Goal: Task Accomplishment & Management: Manage account settings

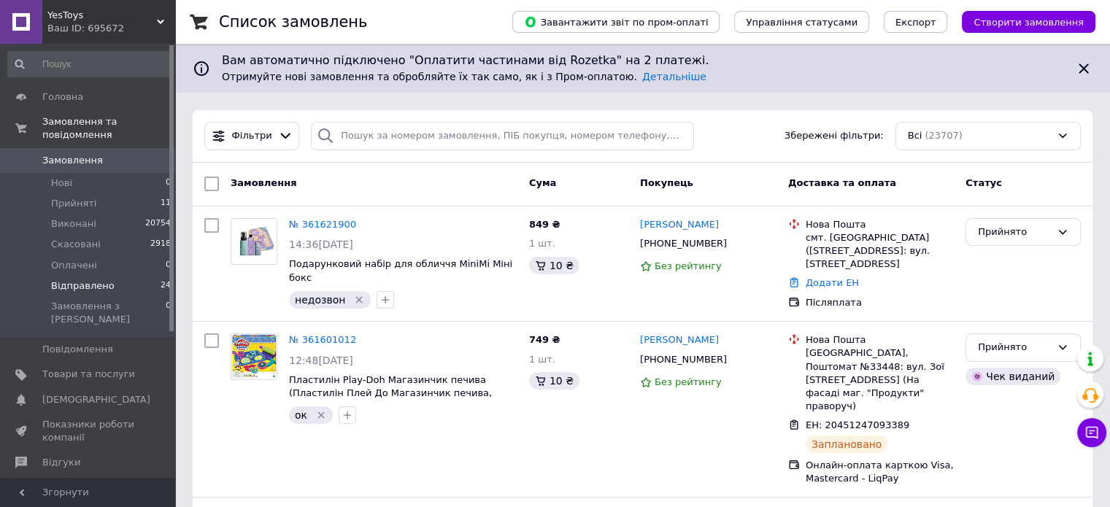
click at [150, 276] on li "Відправлено 24" at bounding box center [90, 286] width 180 height 20
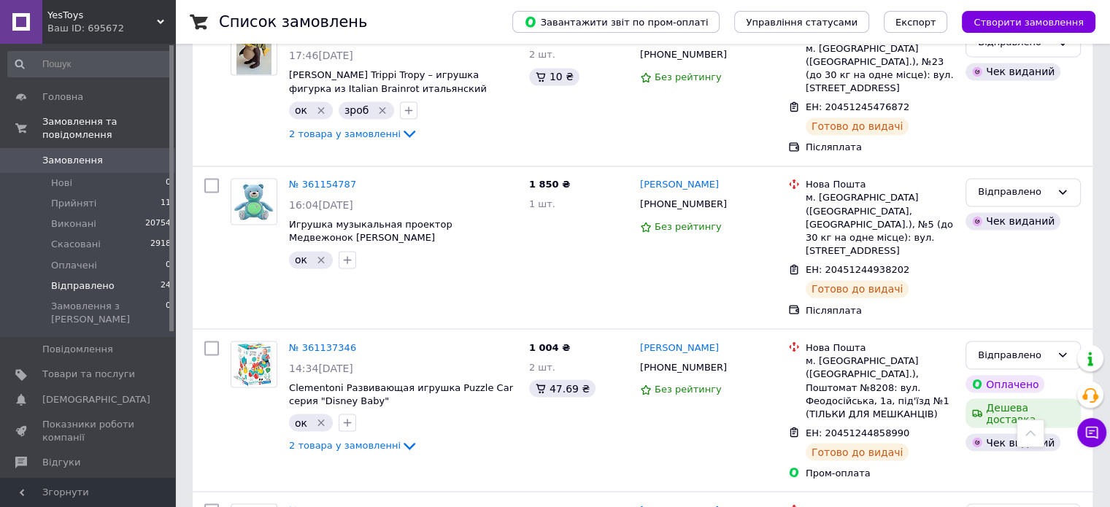
scroll to position [2392, 0]
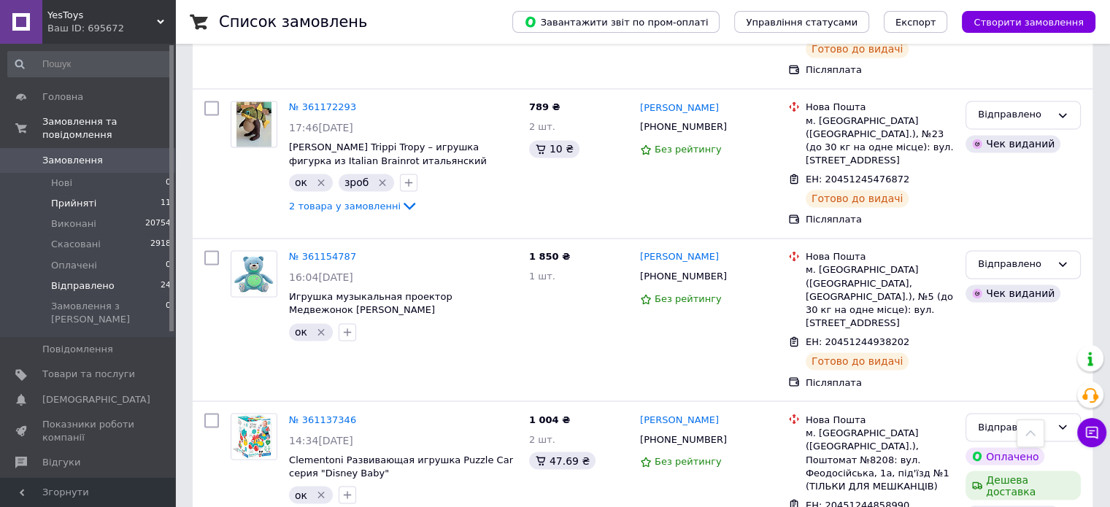
click at [161, 197] on span "11" at bounding box center [166, 203] width 10 height 13
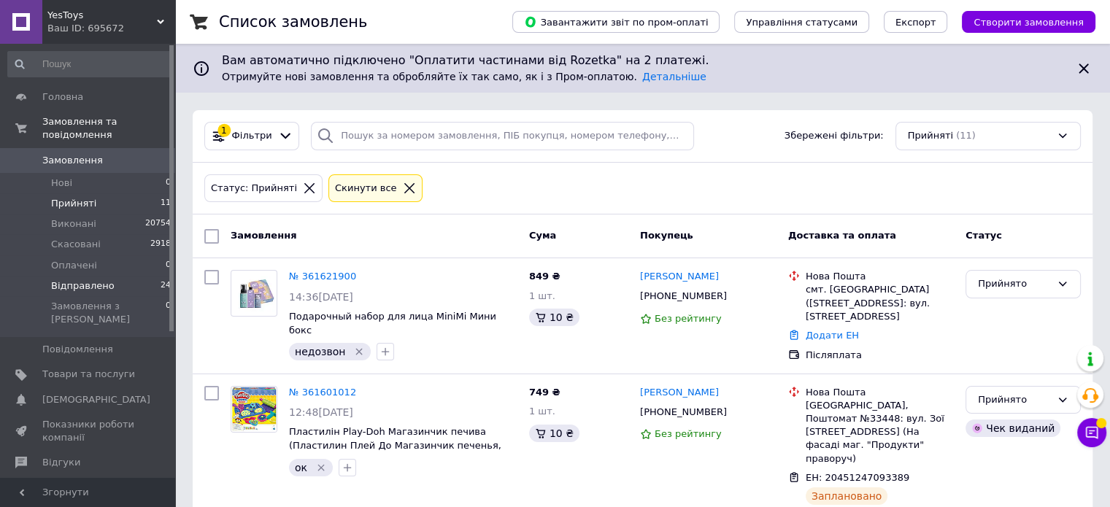
click at [120, 277] on li "Відправлено 24" at bounding box center [90, 286] width 180 height 20
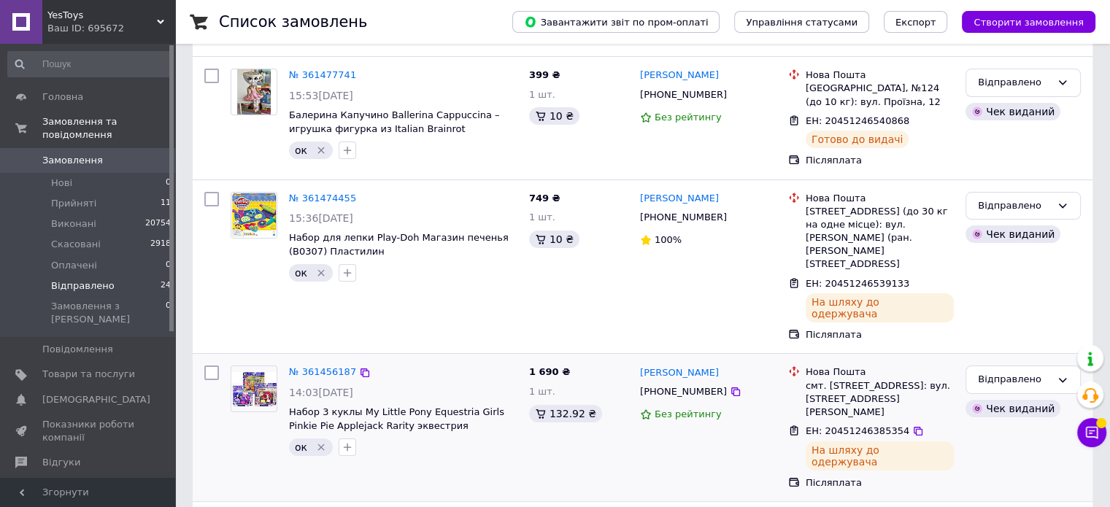
scroll to position [55, 0]
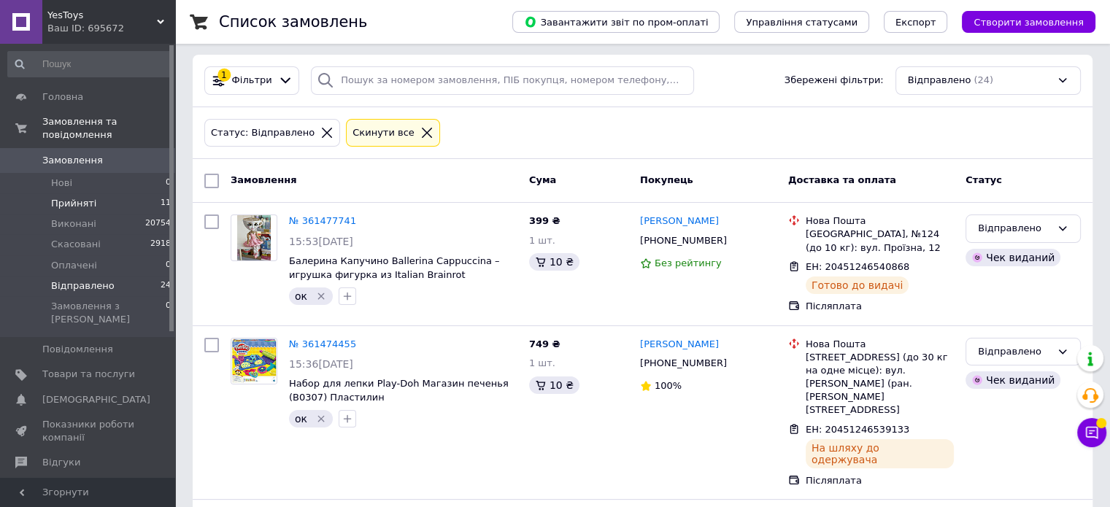
click at [136, 193] on li "Прийняті 11" at bounding box center [90, 203] width 180 height 20
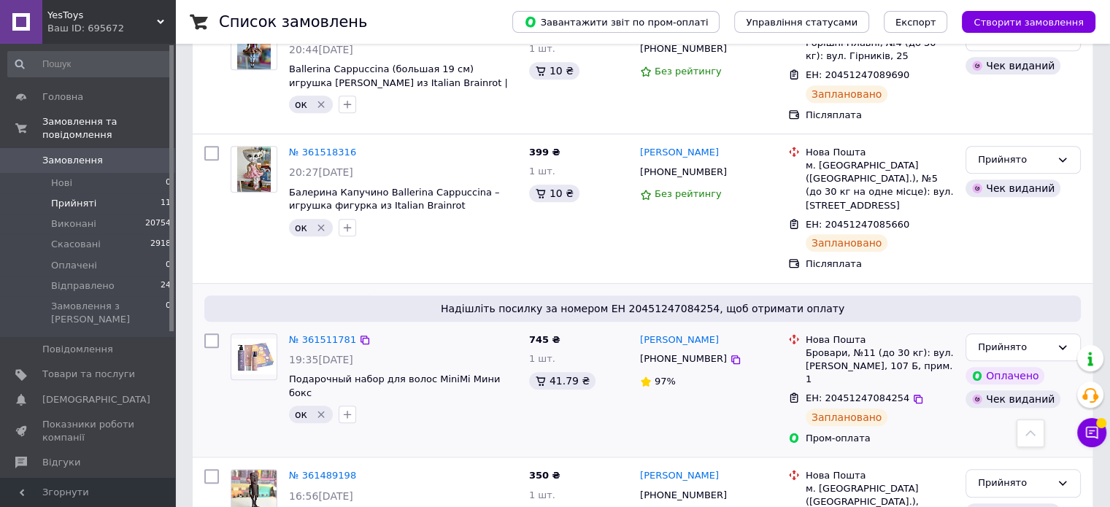
scroll to position [1345, 0]
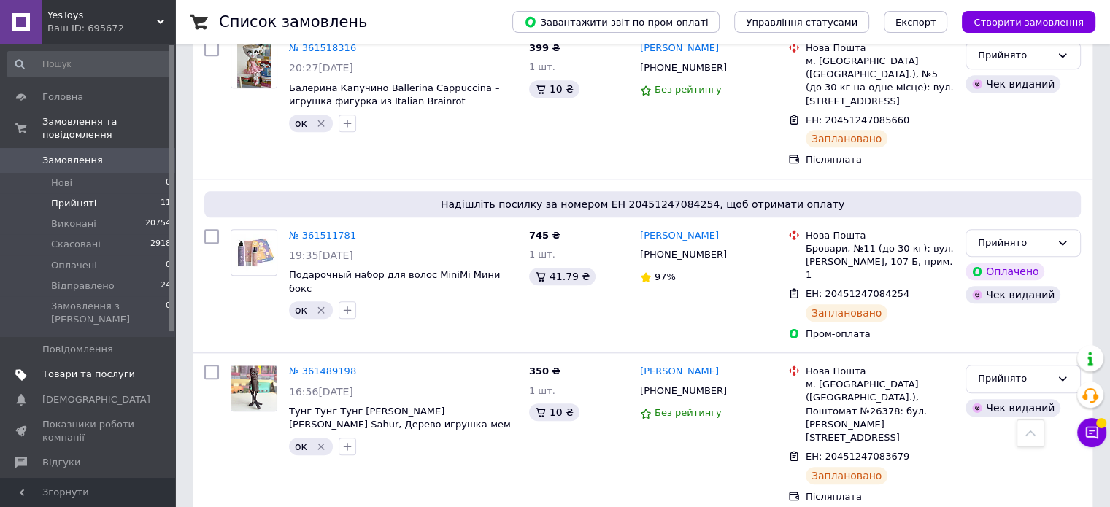
click at [112, 368] on span "Товари та послуги" at bounding box center [88, 374] width 93 height 13
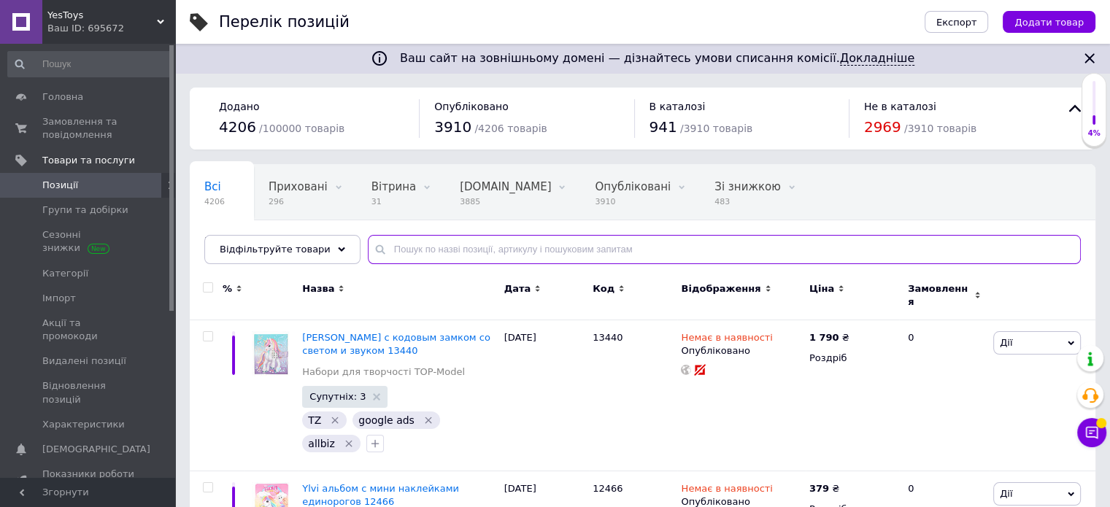
click at [441, 253] on input "text" at bounding box center [724, 249] width 713 height 29
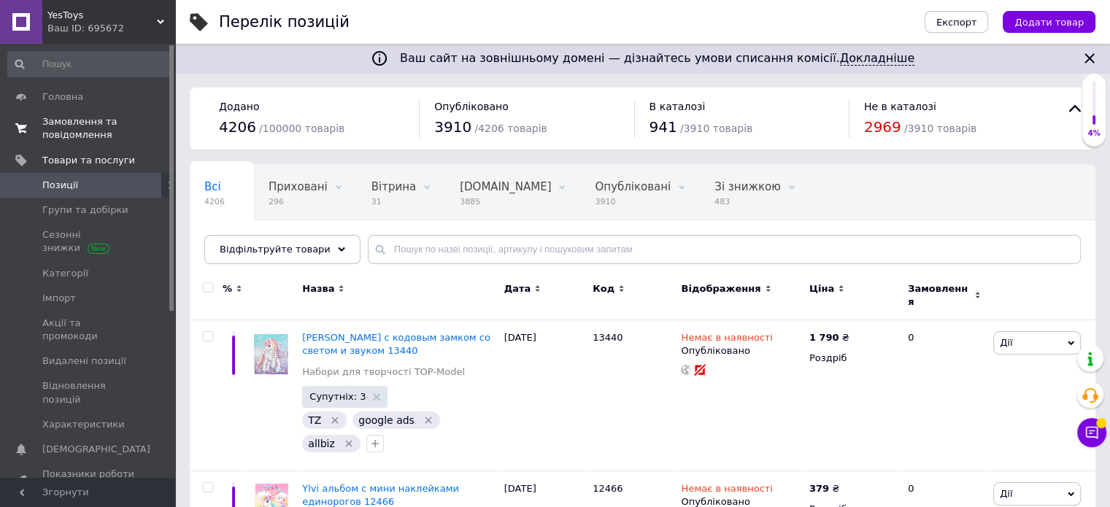
click at [138, 125] on span "0 0" at bounding box center [155, 128] width 40 height 26
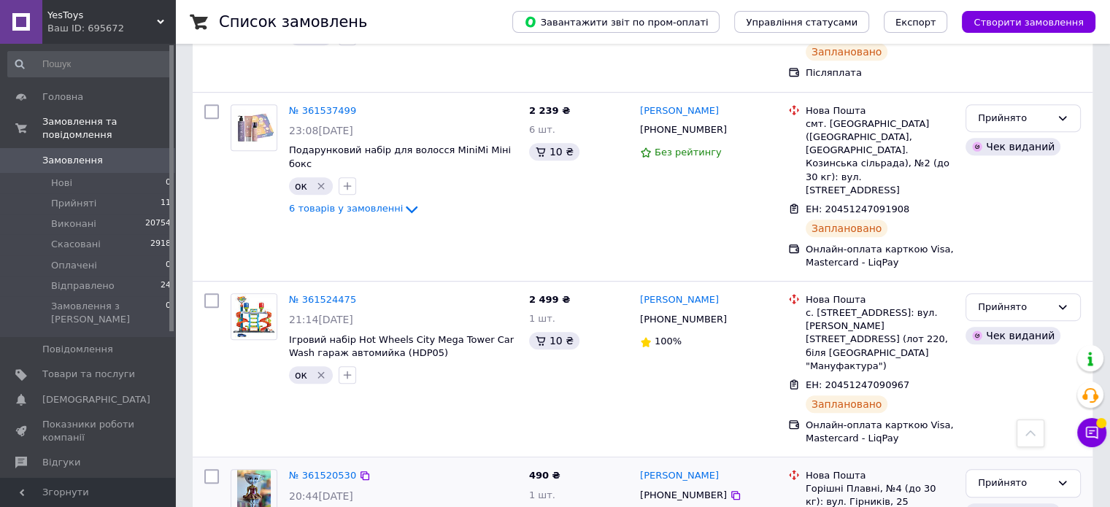
scroll to position [876, 0]
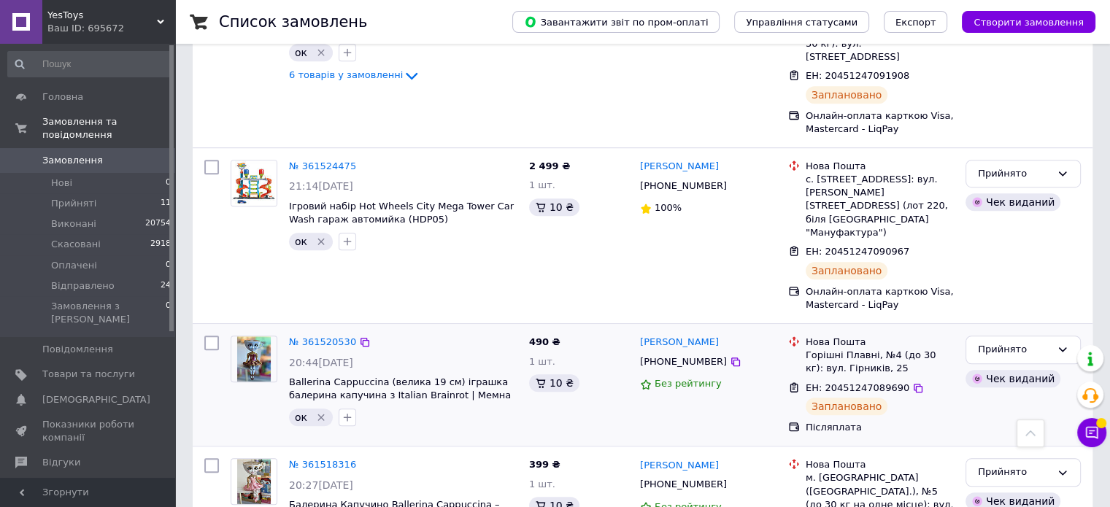
click at [322, 412] on icon "Видалити мітку" at bounding box center [321, 418] width 12 height 12
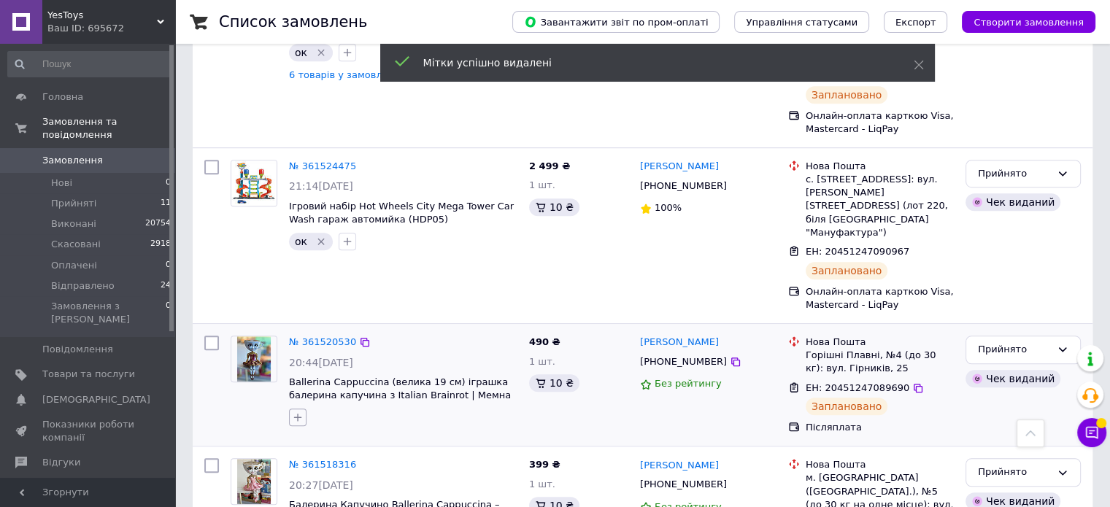
click at [299, 412] on icon "button" at bounding box center [298, 418] width 12 height 12
type input "g"
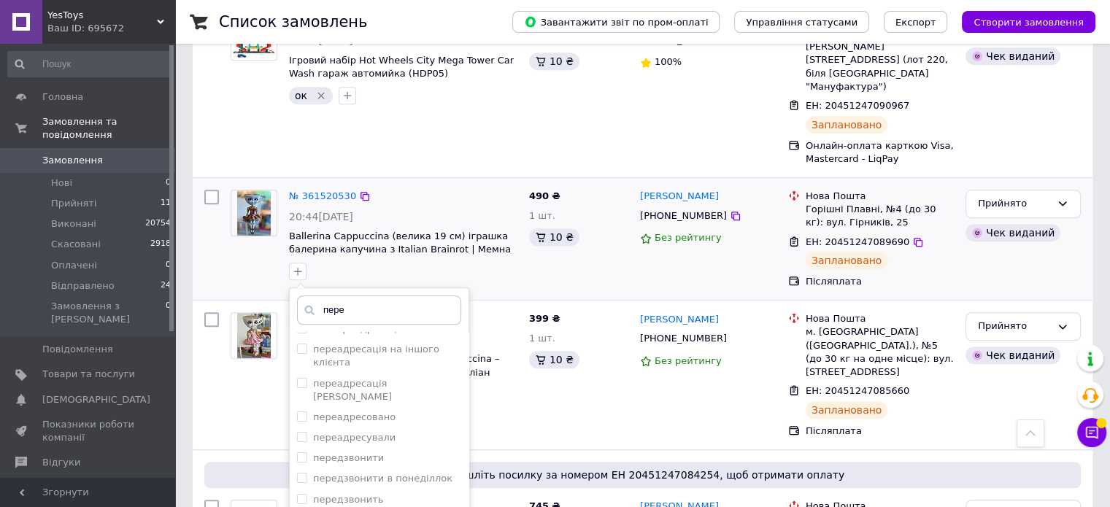
scroll to position [225, 0]
type input "пере"
click at [377, 499] on div "передумали" at bounding box center [379, 505] width 164 height 13
checkbox input "true"
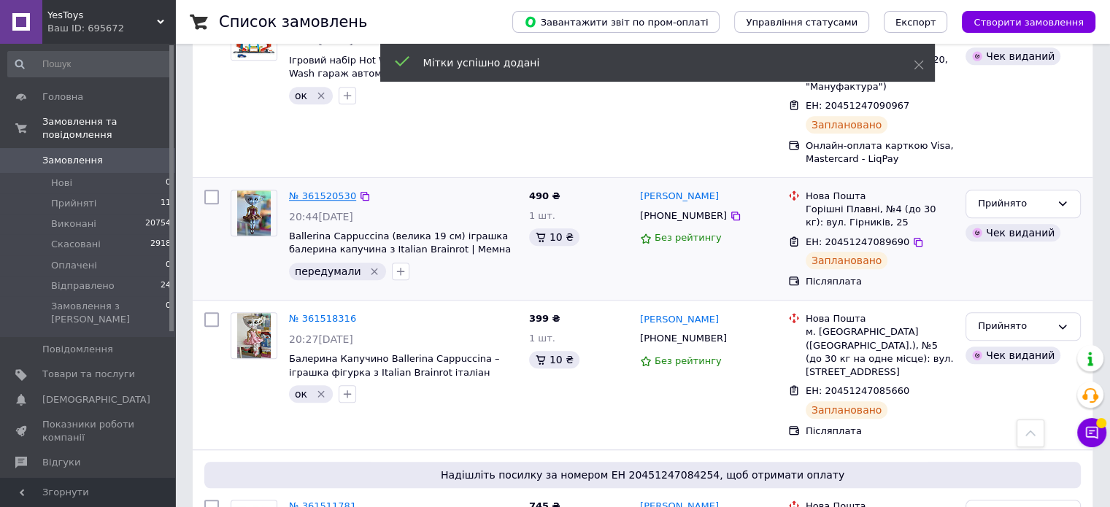
click at [333, 191] on link "№ 361520530" at bounding box center [322, 196] width 67 height 11
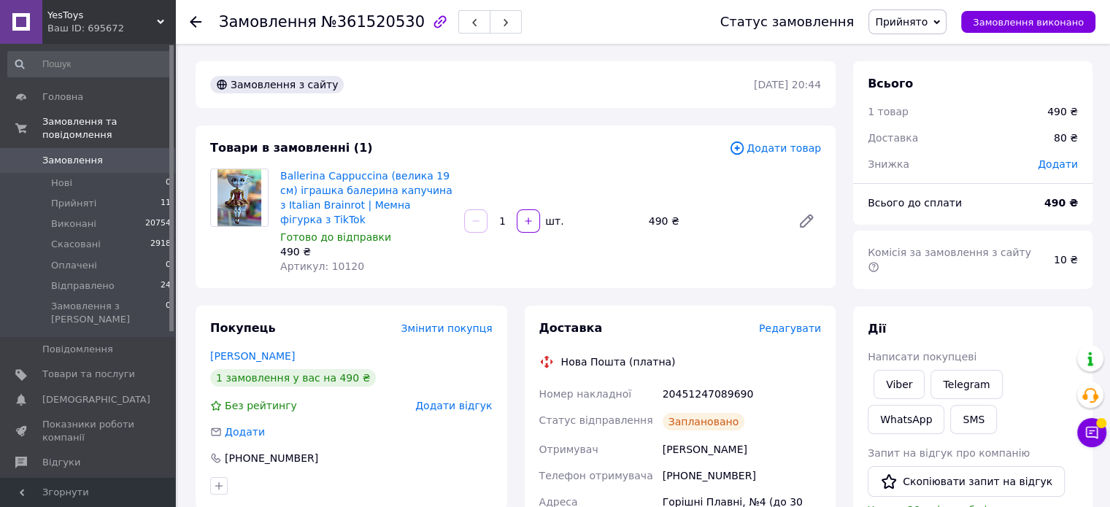
click at [800, 323] on span "Редагувати" at bounding box center [790, 329] width 62 height 12
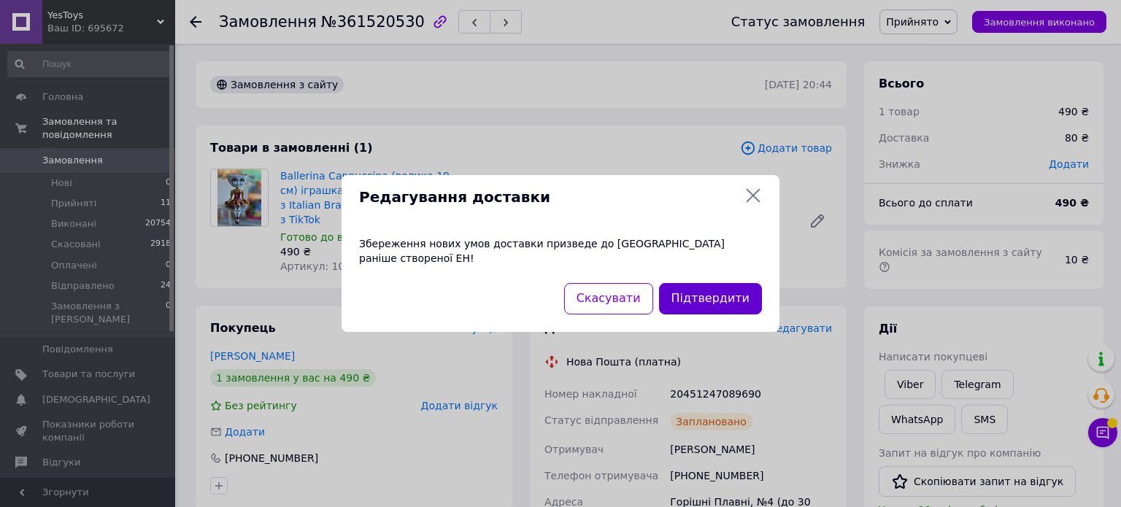
click at [716, 294] on button "Підтвердити" at bounding box center [710, 298] width 103 height 31
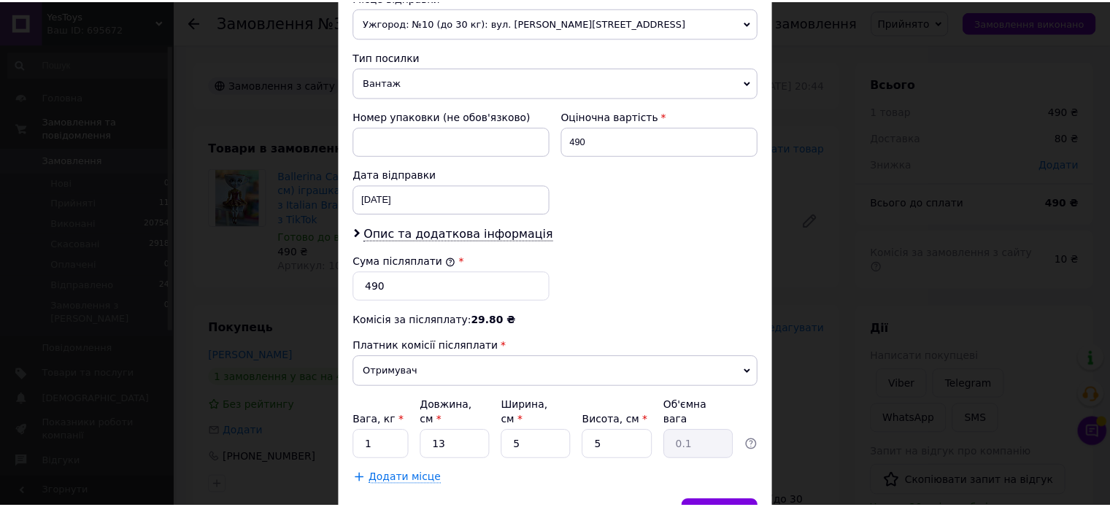
scroll to position [584, 0]
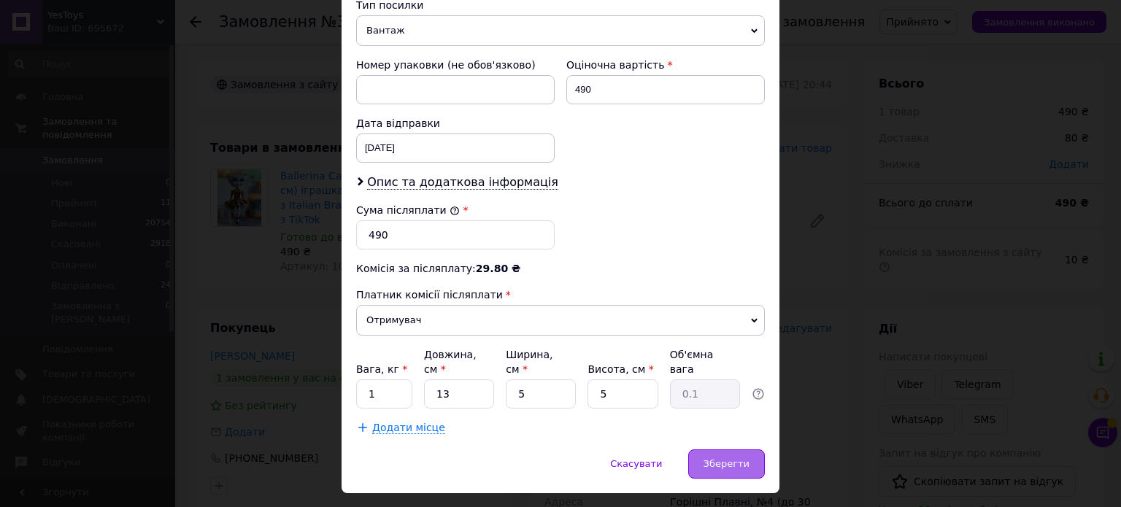
click at [730, 450] on div "Зберегти" at bounding box center [726, 464] width 77 height 29
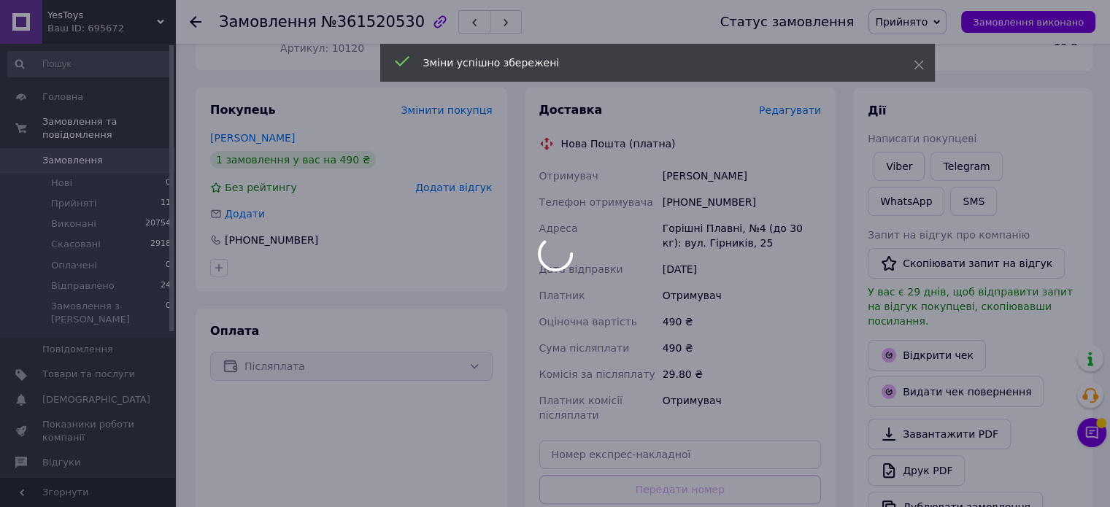
scroll to position [219, 0]
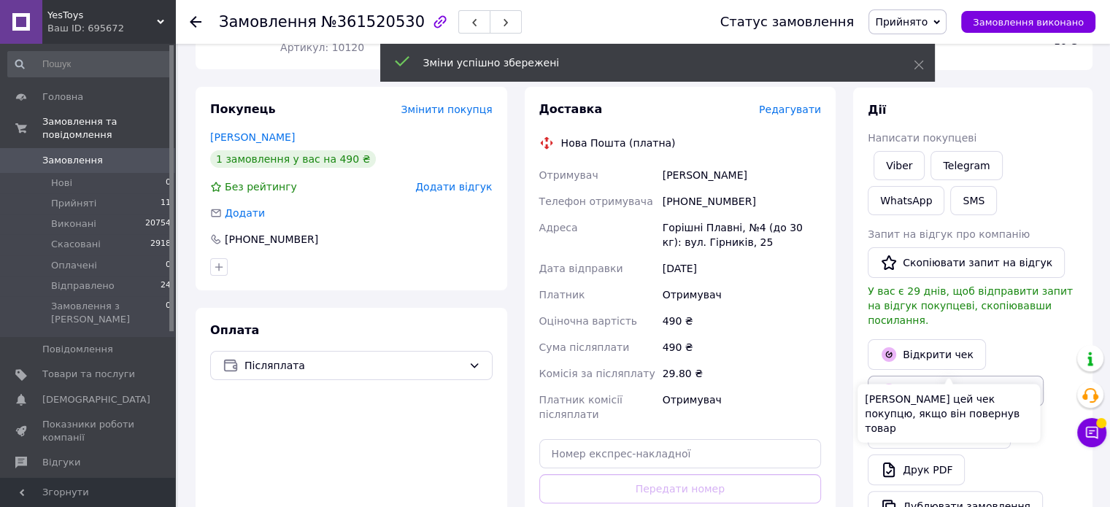
click at [928, 376] on button "Видати чек повернення" at bounding box center [956, 391] width 176 height 31
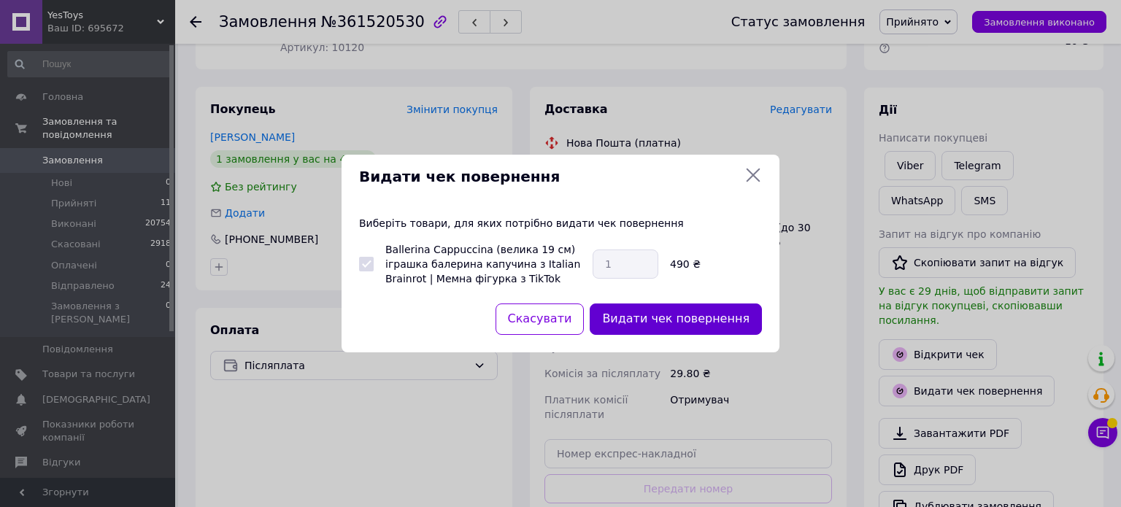
click at [666, 319] on button "Видати чек повернення" at bounding box center [676, 319] width 172 height 31
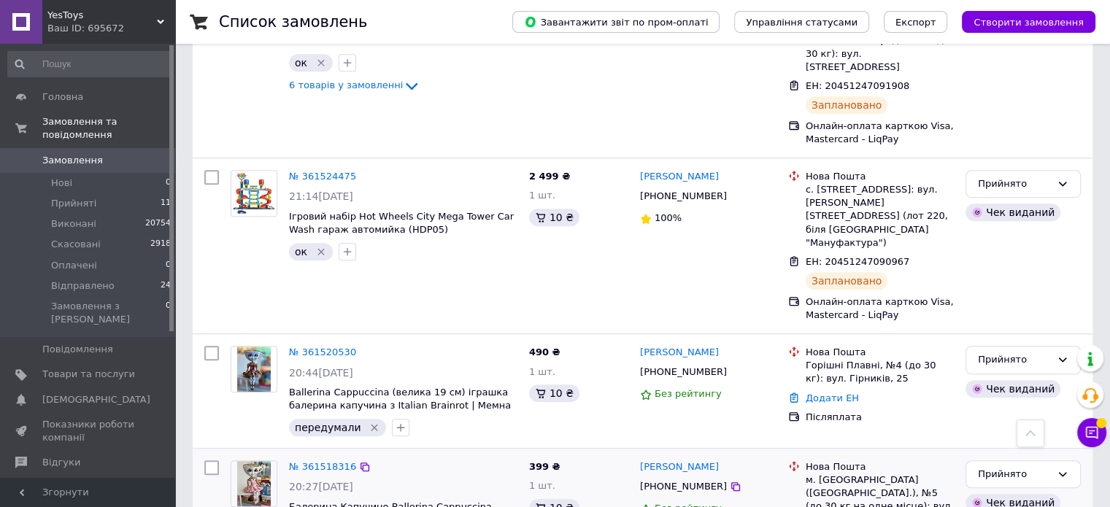
scroll to position [1022, 0]
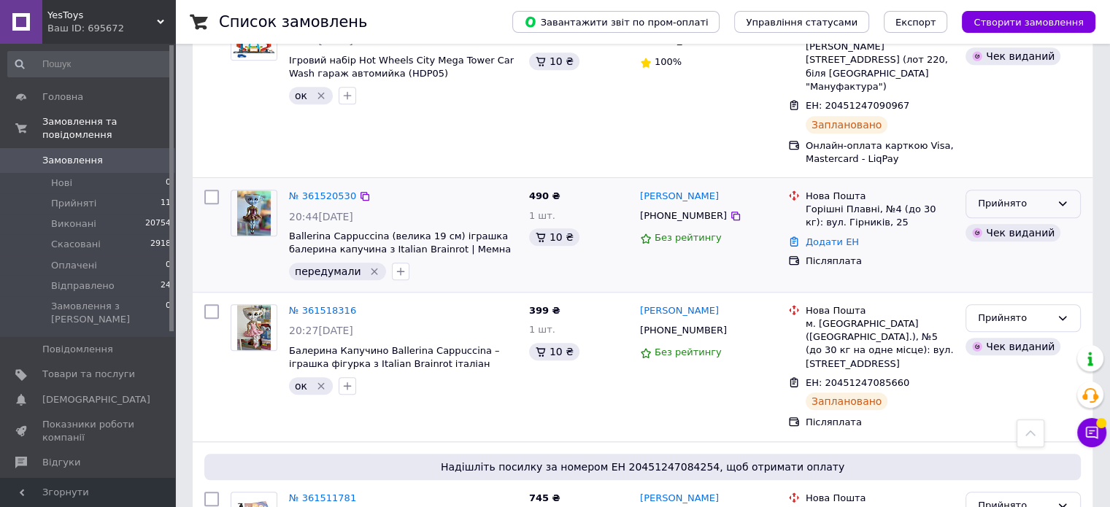
click at [1023, 196] on div "Прийнято" at bounding box center [1014, 203] width 73 height 15
drag, startPoint x: 1009, startPoint y: 144, endPoint x: 772, endPoint y: 145, distance: 237.3
click at [1007, 247] on li "Скасовано" at bounding box center [1024, 260] width 114 height 27
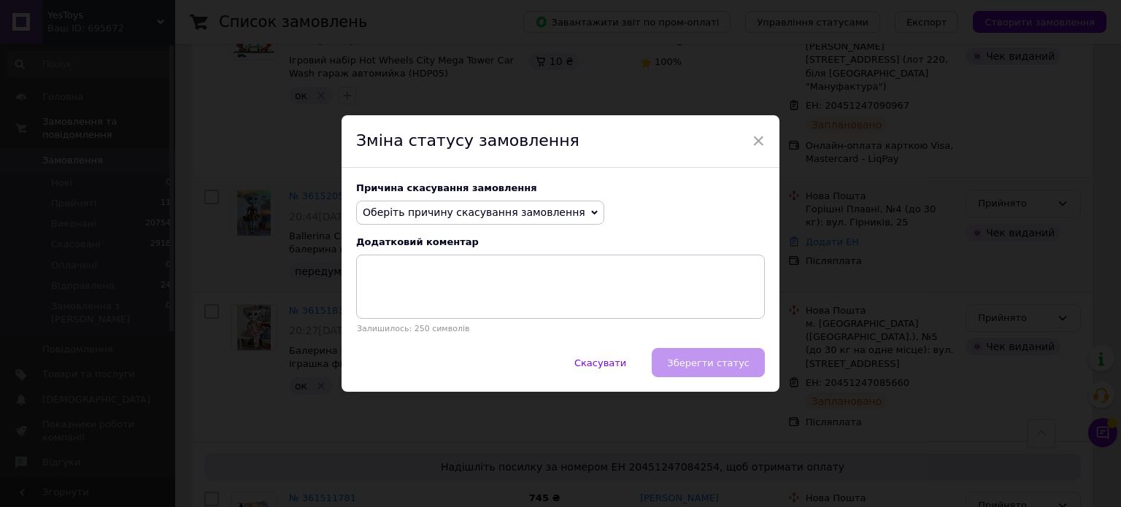
click at [534, 210] on span "Оберіть причину скасування замовлення" at bounding box center [474, 213] width 223 height 12
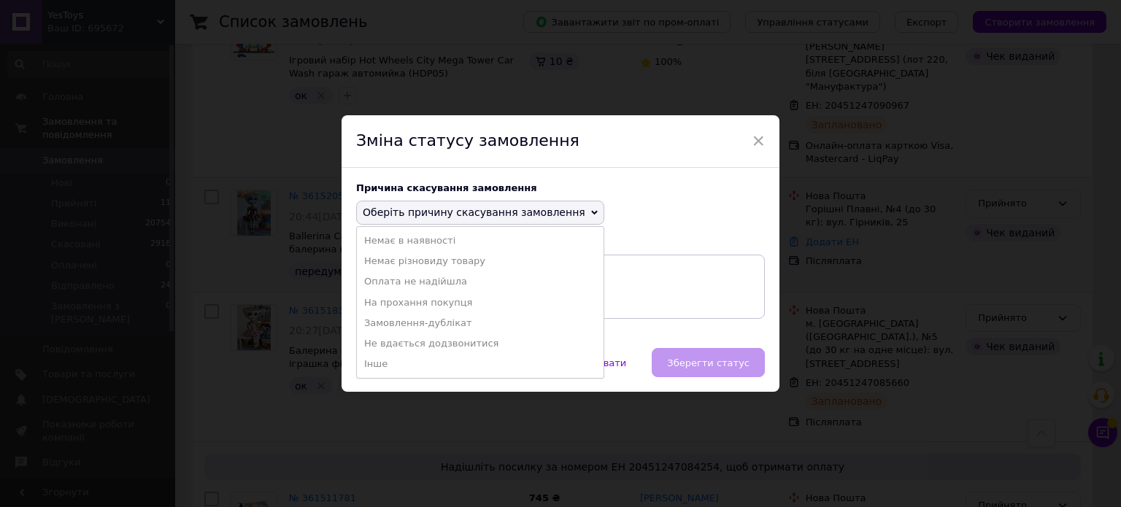
click at [456, 307] on li "На прохання покупця" at bounding box center [480, 303] width 247 height 20
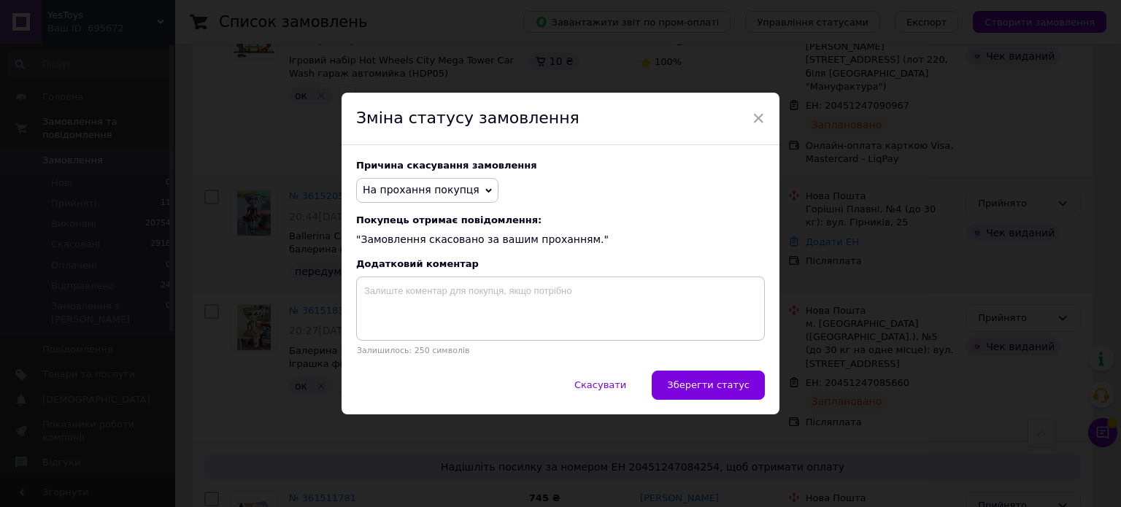
click at [676, 391] on button "Зберегти статус" at bounding box center [708, 385] width 113 height 29
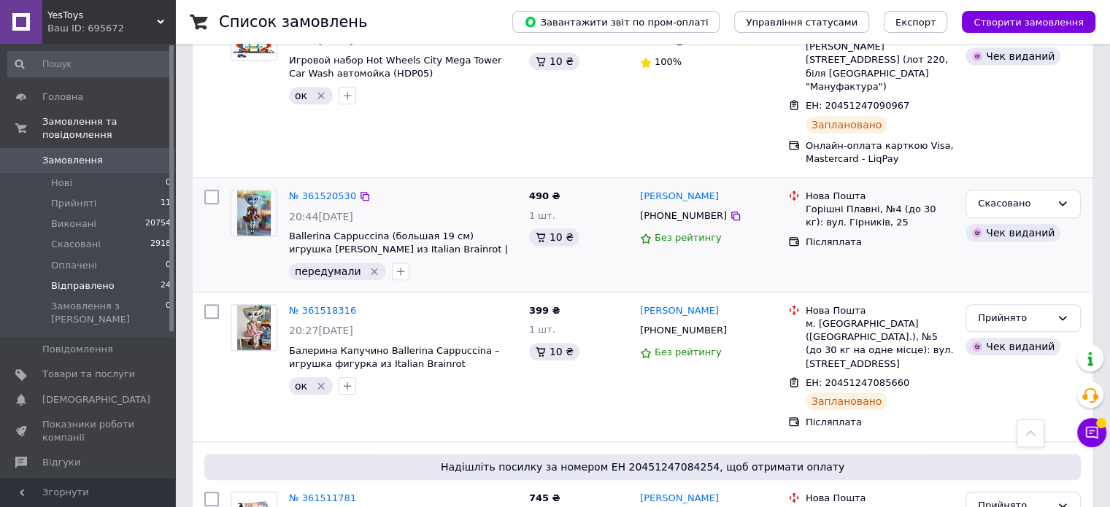
drag, startPoint x: 106, startPoint y: 272, endPoint x: 100, endPoint y: 265, distance: 8.8
click at [106, 276] on li "Відправлено 24" at bounding box center [90, 286] width 180 height 20
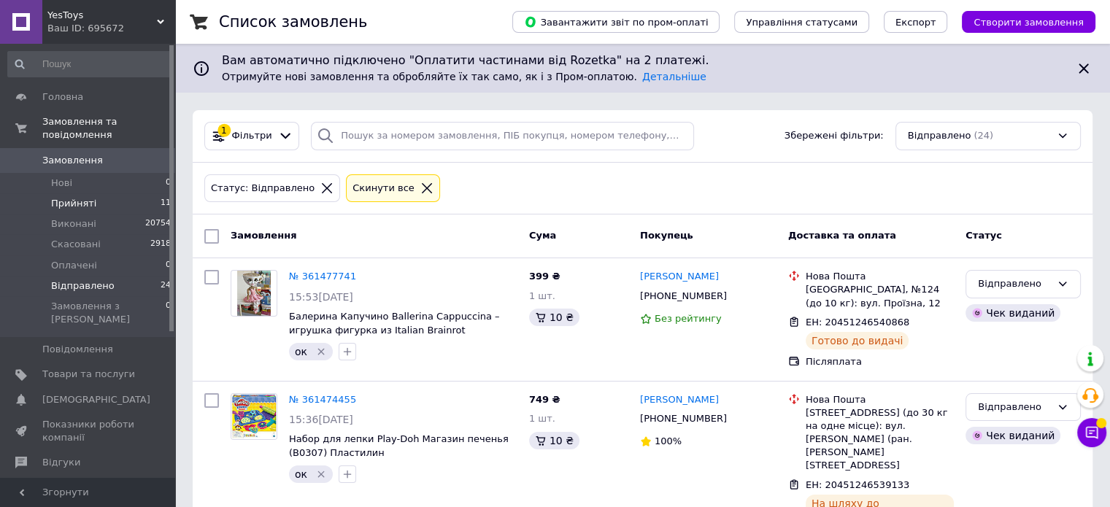
click at [122, 193] on li "Прийняті 11" at bounding box center [90, 203] width 180 height 20
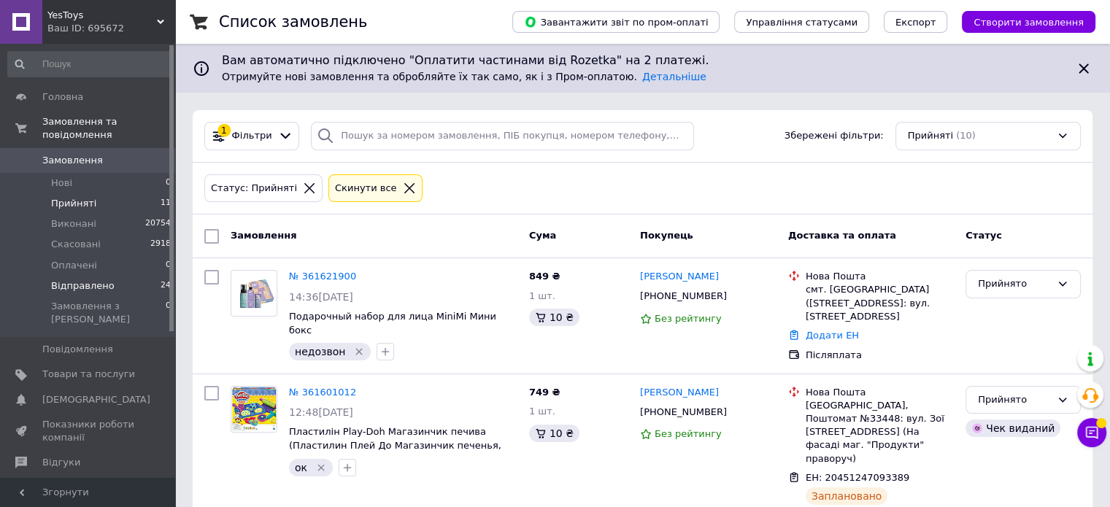
click at [81, 280] on span "Відправлено" at bounding box center [83, 286] width 64 height 13
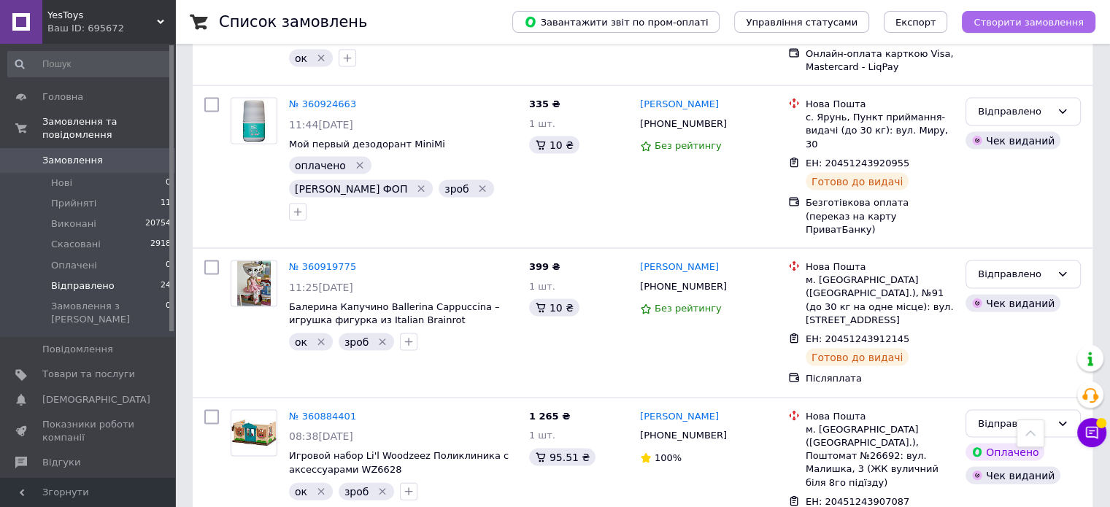
scroll to position [3049, 0]
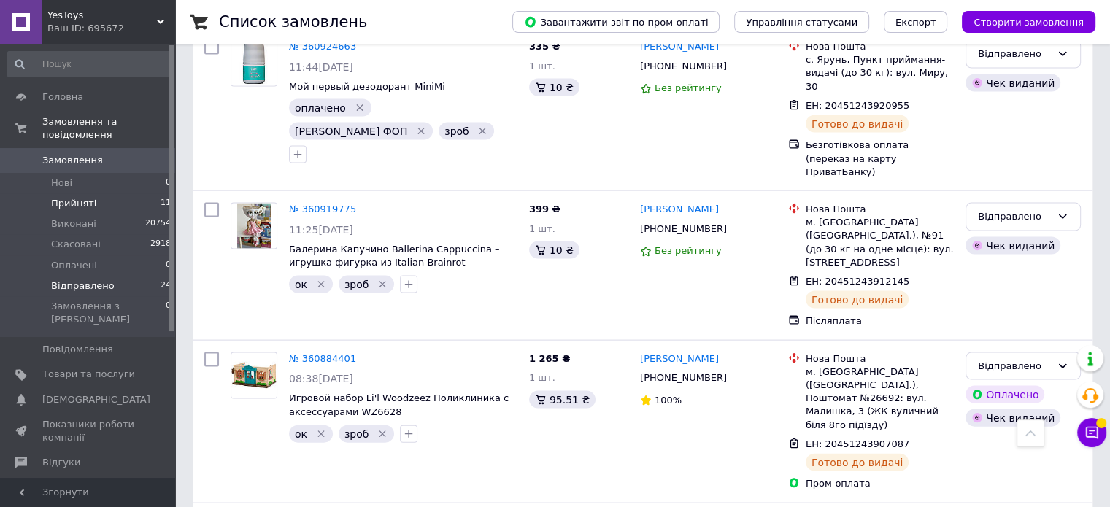
click at [70, 193] on li "Прийняті 11" at bounding box center [90, 203] width 180 height 20
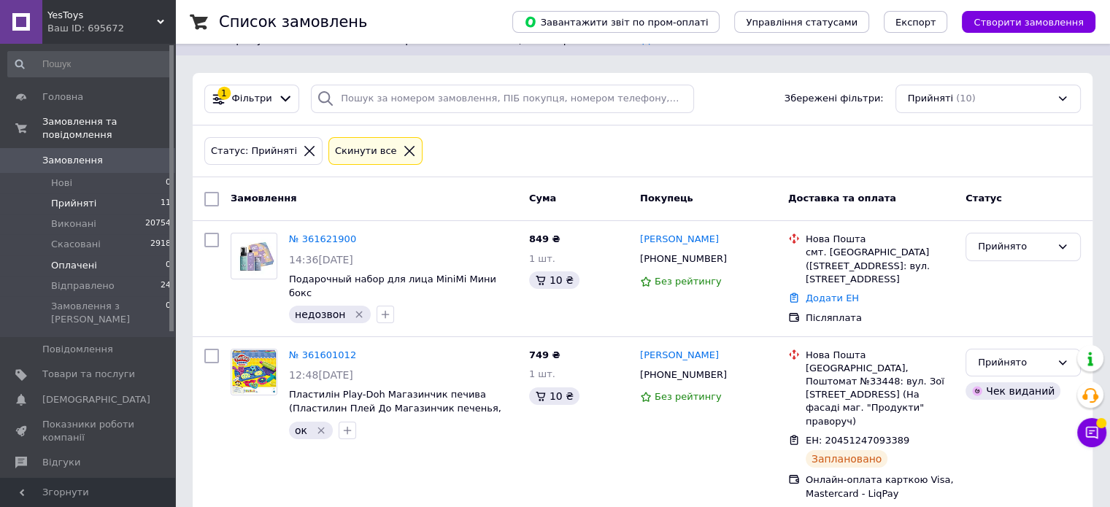
scroll to position [73, 0]
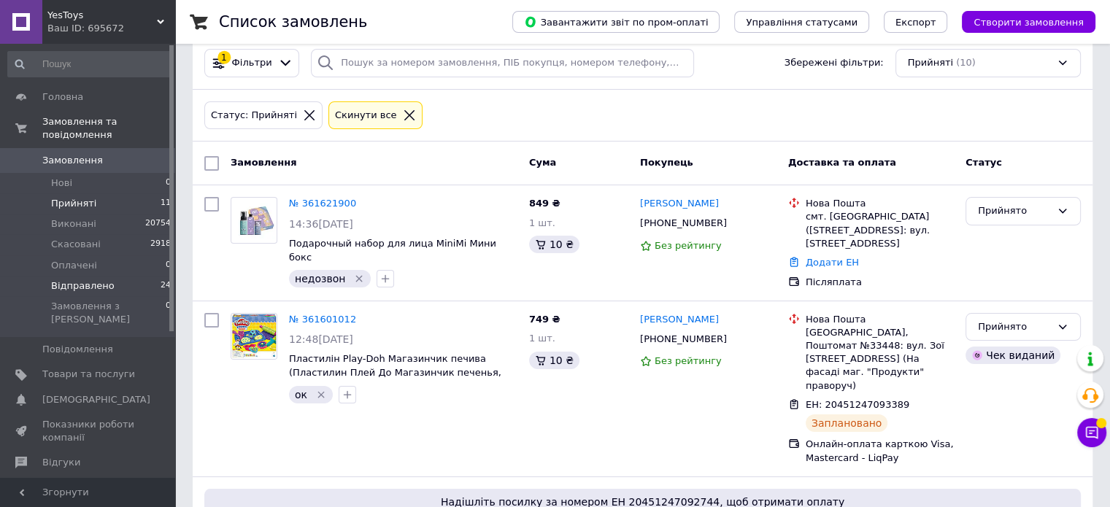
click at [126, 276] on li "Відправлено 24" at bounding box center [90, 286] width 180 height 20
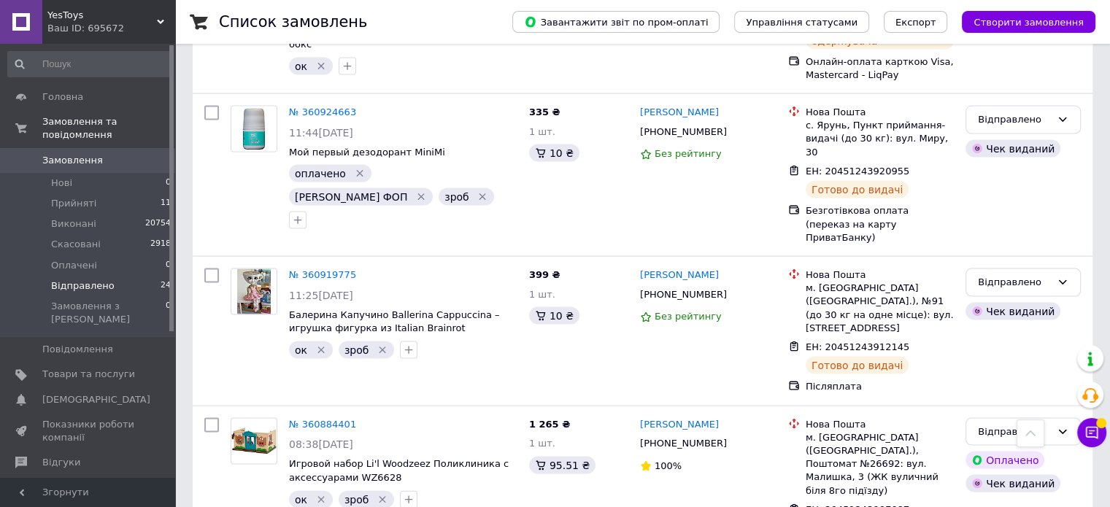
scroll to position [3049, 0]
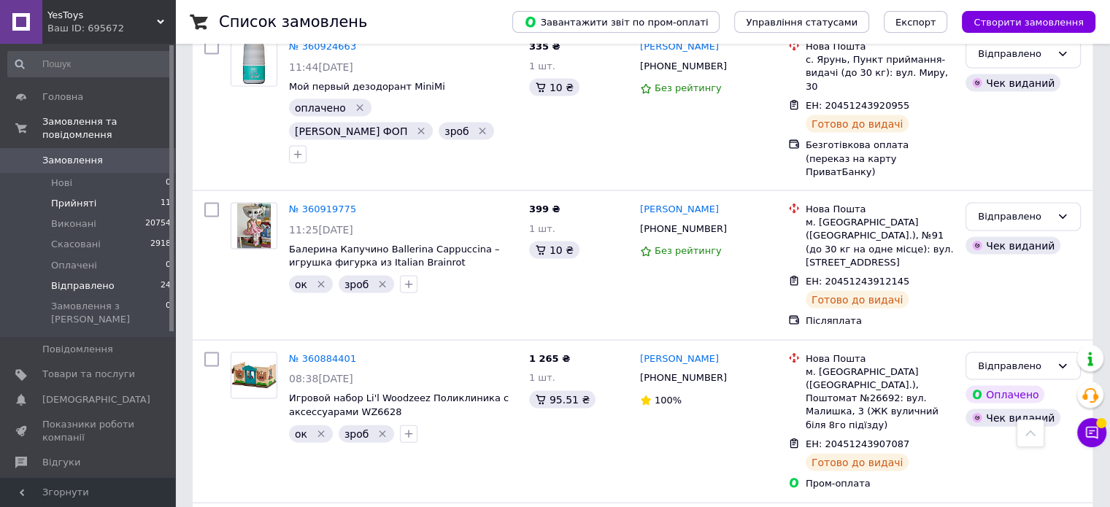
click at [88, 193] on li "Прийняті 11" at bounding box center [90, 203] width 180 height 20
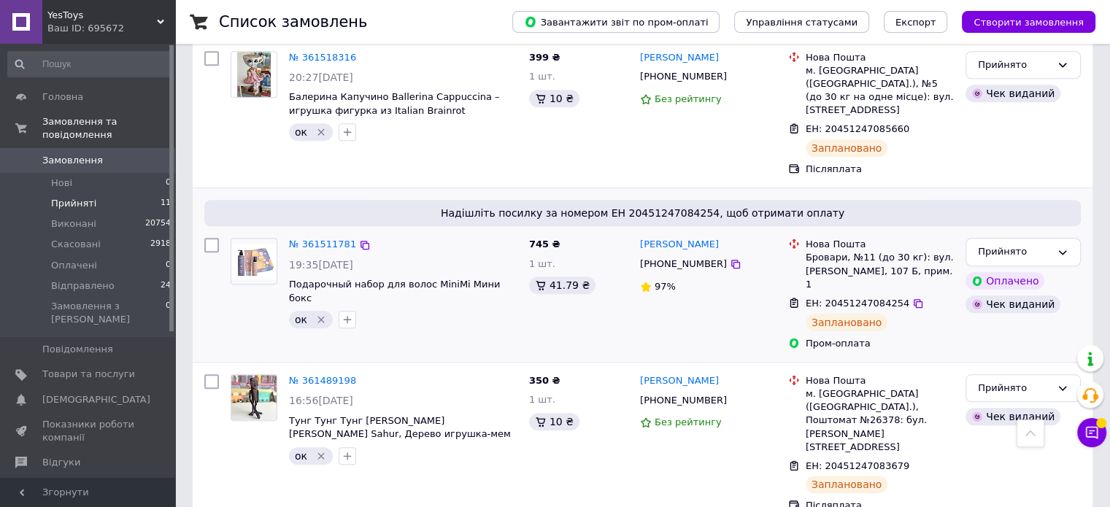
scroll to position [1223, 0]
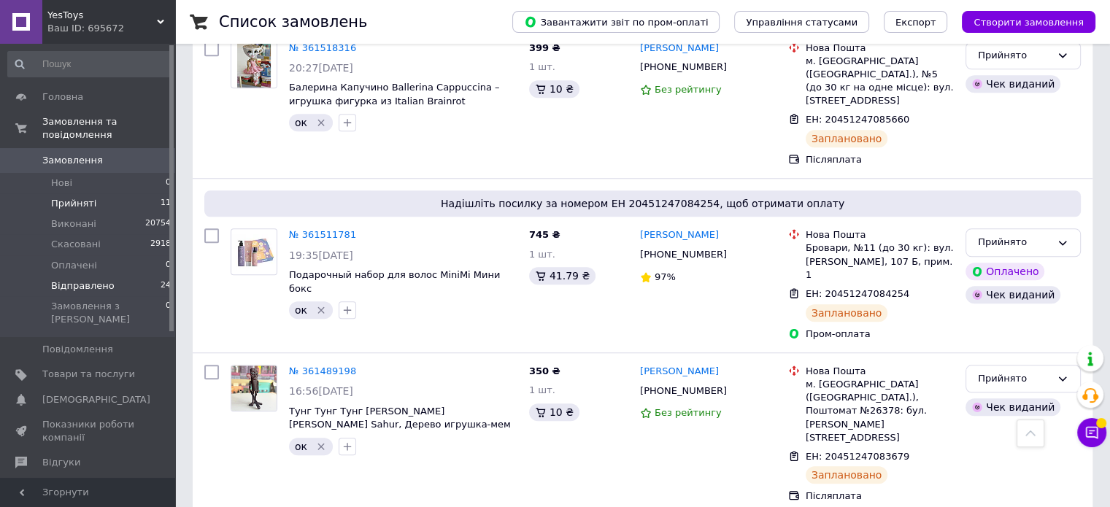
click at [67, 280] on span "Відправлено" at bounding box center [83, 286] width 64 height 13
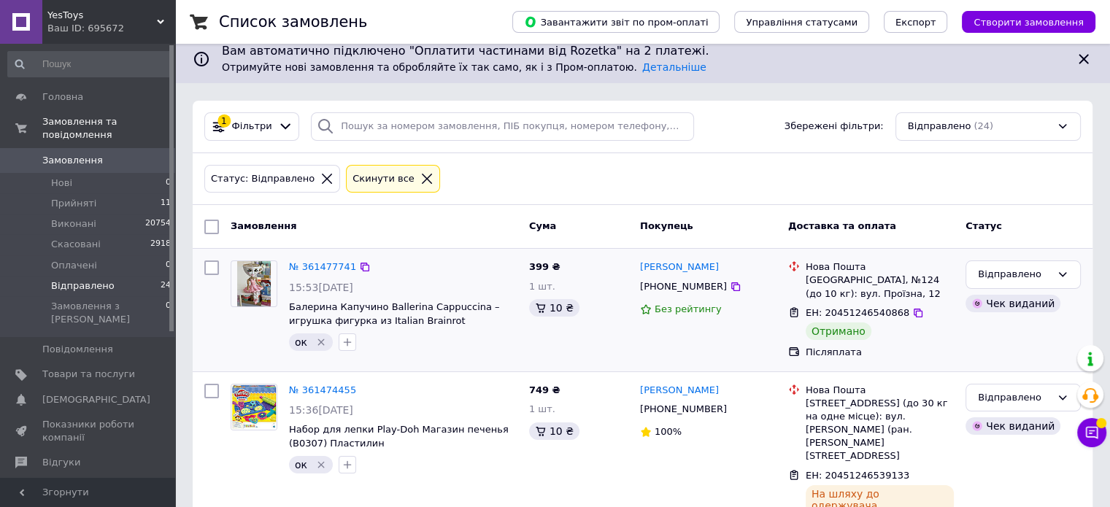
scroll to position [146, 0]
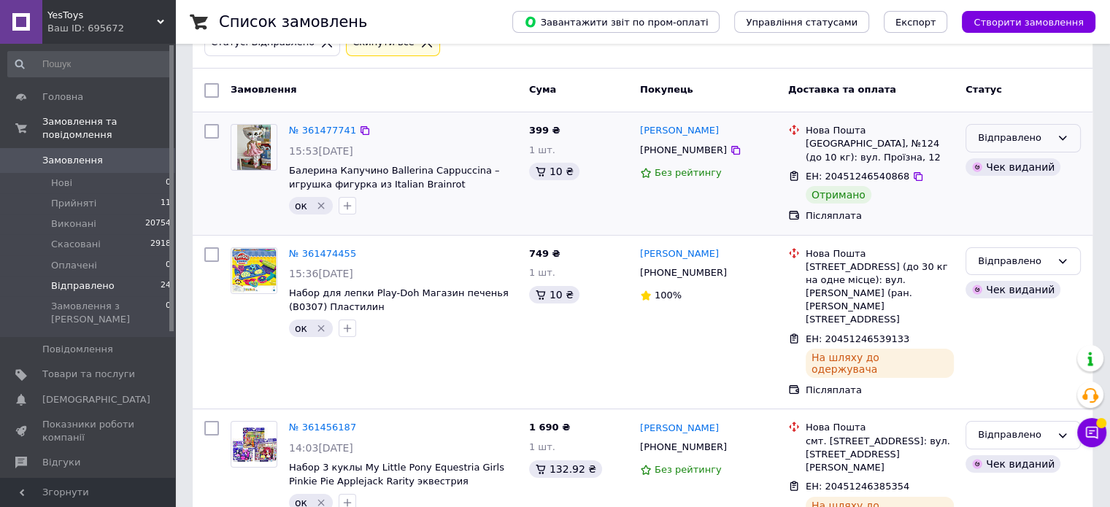
click at [1030, 131] on div "Відправлено" at bounding box center [1014, 138] width 73 height 15
click at [1014, 195] on li "Виконано" at bounding box center [1024, 195] width 114 height 27
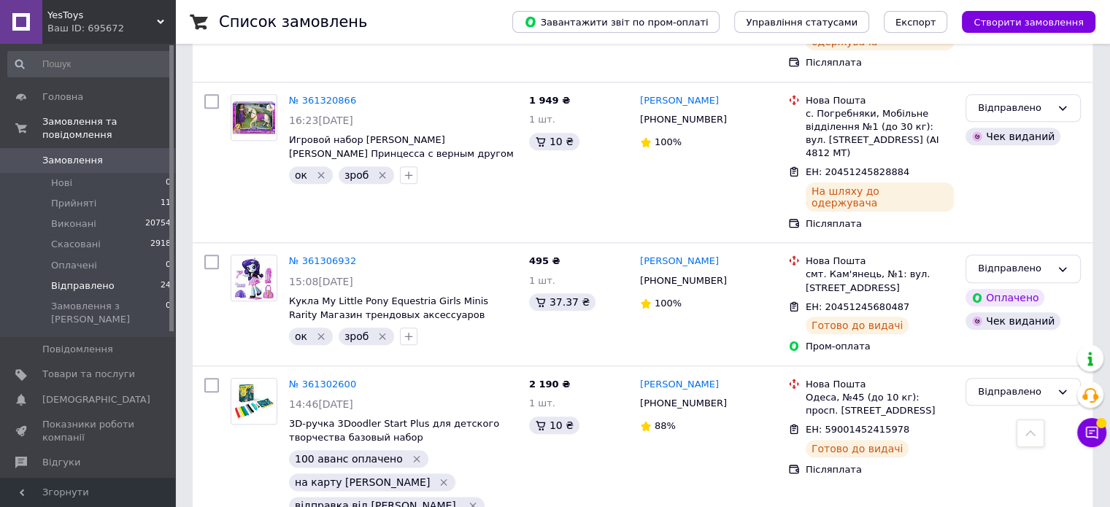
scroll to position [1679, 0]
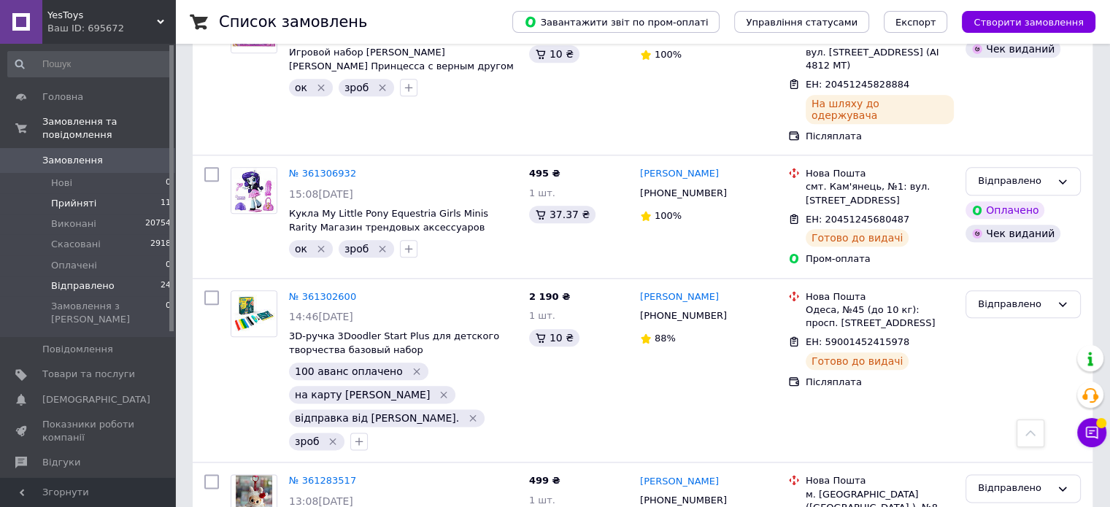
click at [139, 193] on li "Прийняті 11" at bounding box center [90, 203] width 180 height 20
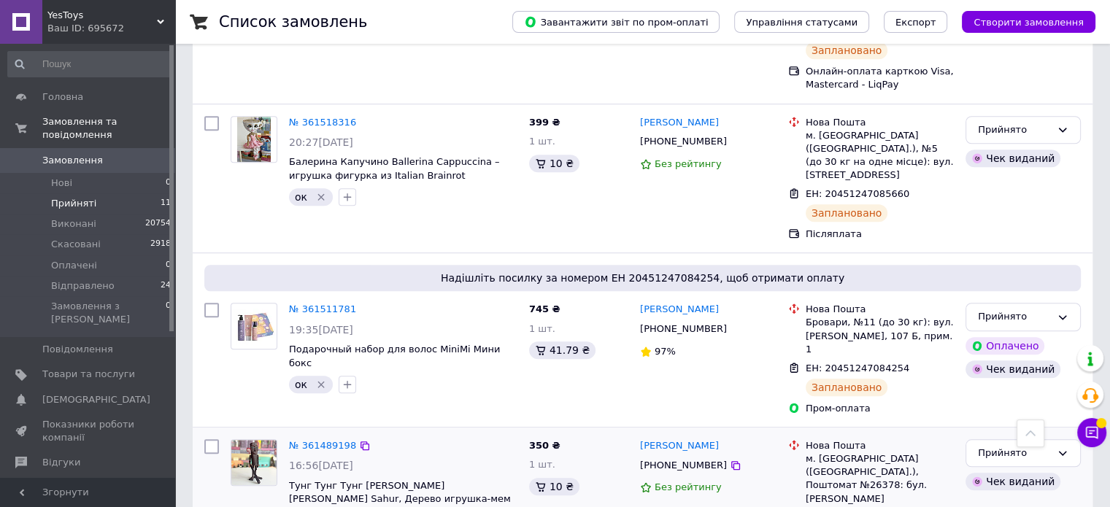
scroll to position [1223, 0]
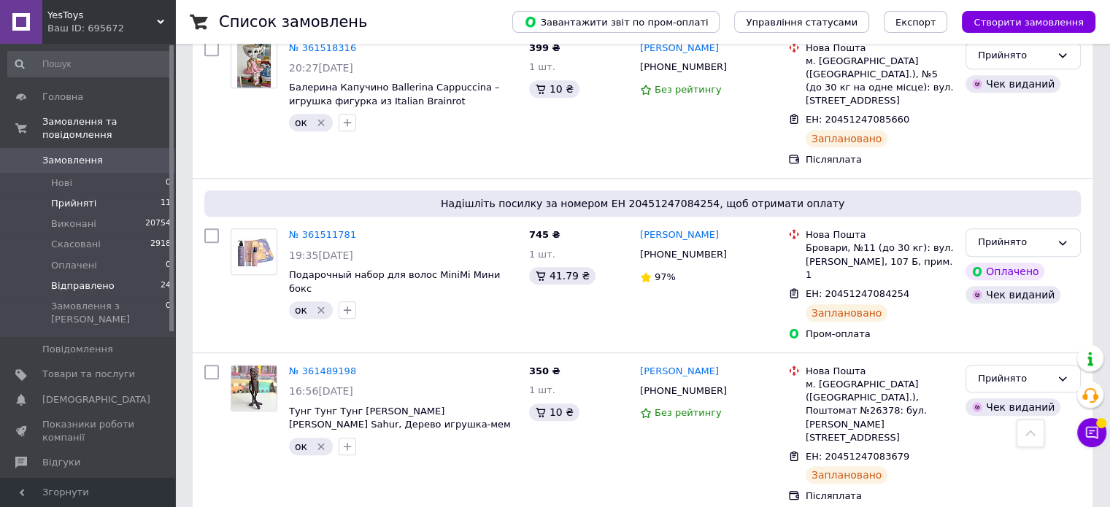
click at [66, 280] on span "Відправлено" at bounding box center [83, 286] width 64 height 13
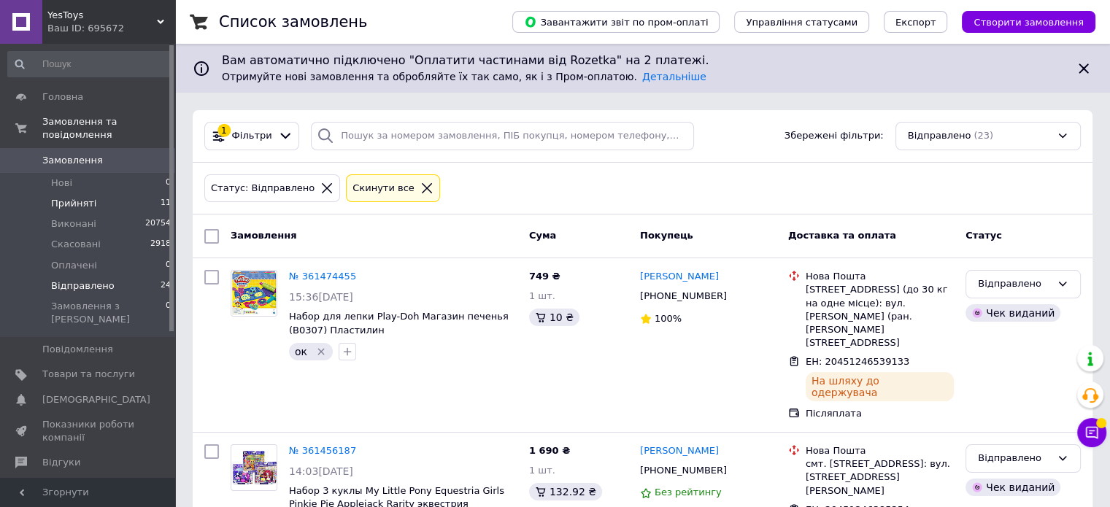
click at [117, 193] on li "Прийняті 11" at bounding box center [90, 203] width 180 height 20
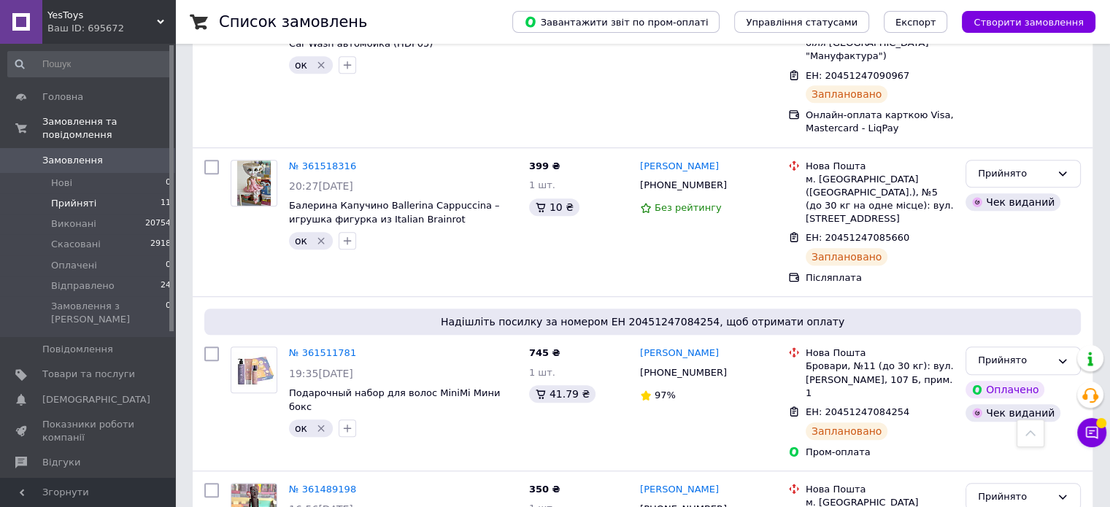
scroll to position [1223, 0]
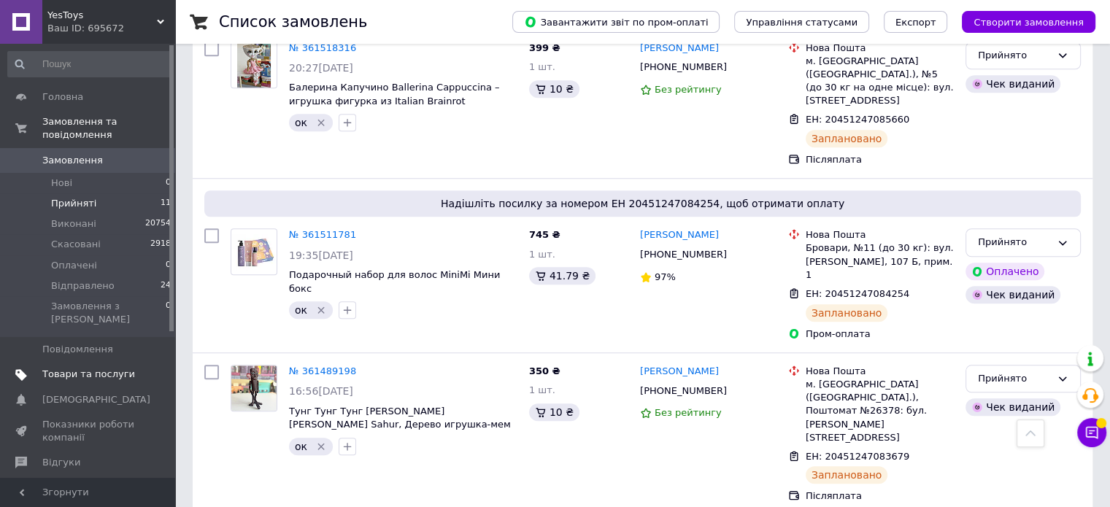
click at [139, 368] on span at bounding box center [155, 374] width 40 height 13
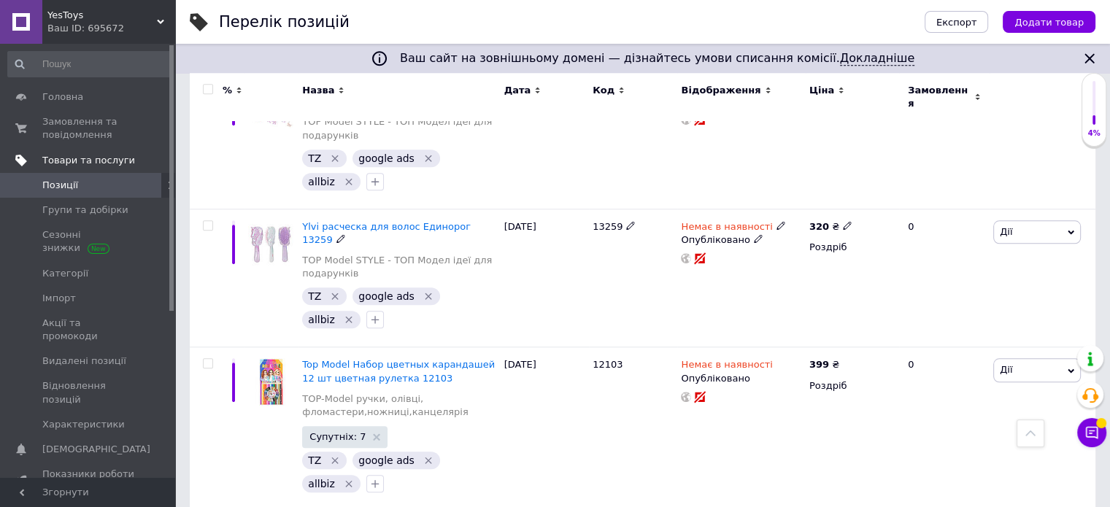
scroll to position [1460, 0]
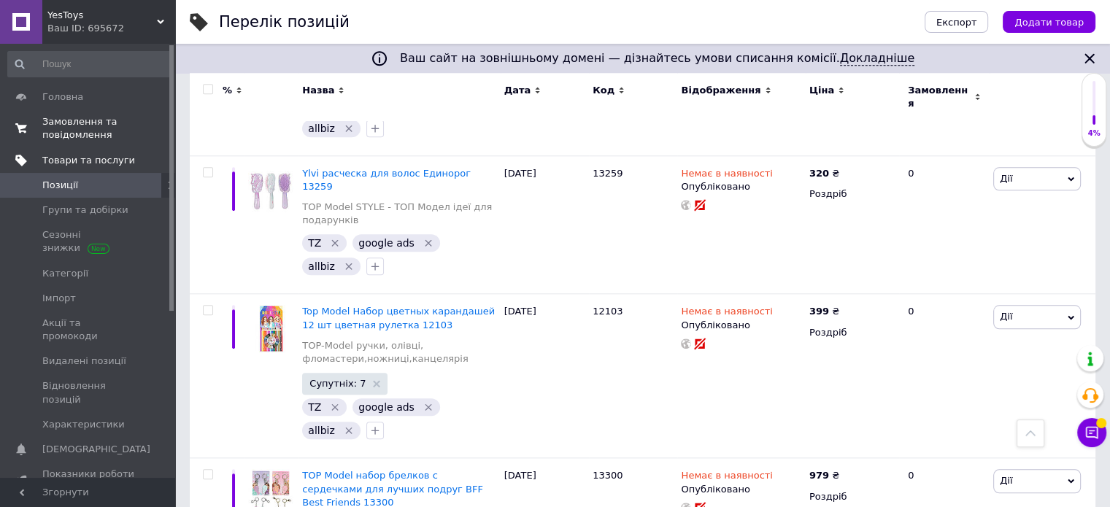
click at [73, 137] on span "Замовлення та повідомлення" at bounding box center [88, 128] width 93 height 26
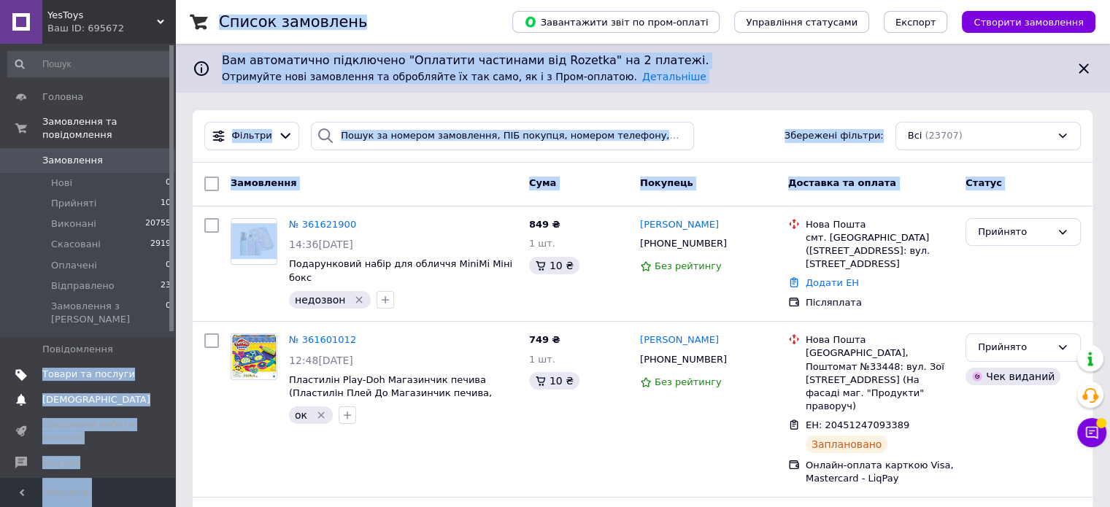
drag, startPoint x: 99, startPoint y: 323, endPoint x: 47, endPoint y: 364, distance: 66.5
click at [85, 368] on span "Товари та послуги" at bounding box center [88, 374] width 93 height 13
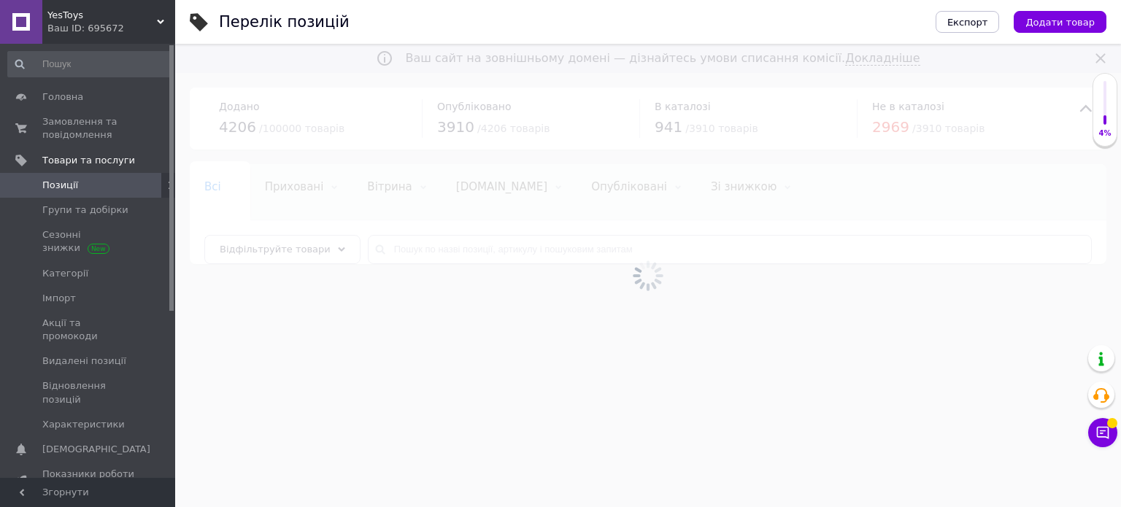
click at [514, 234] on div at bounding box center [648, 276] width 946 height 464
click at [512, 257] on div at bounding box center [648, 276] width 946 height 464
click at [512, 256] on div at bounding box center [648, 276] width 946 height 464
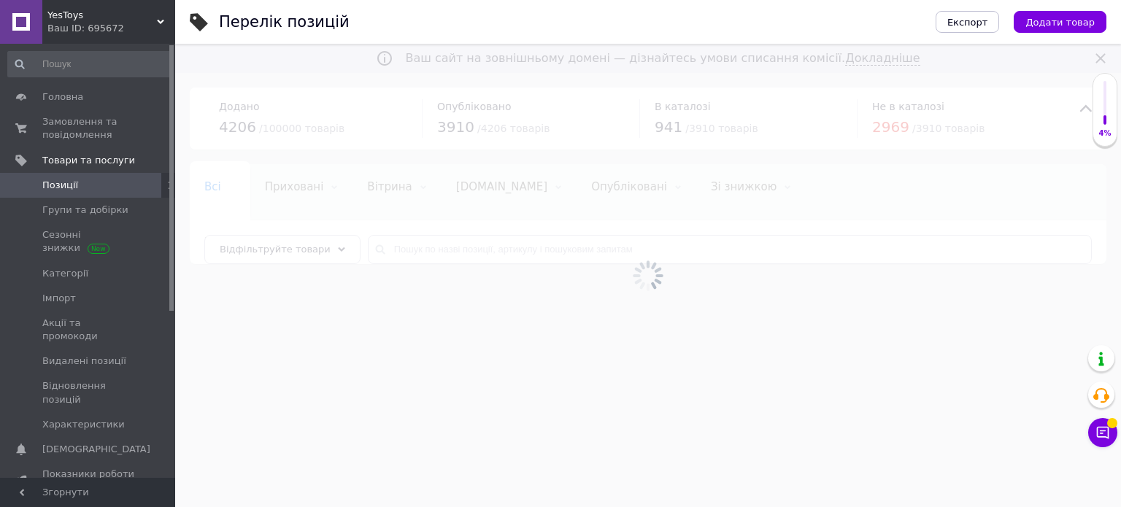
drag, startPoint x: 510, startPoint y: 253, endPoint x: 503, endPoint y: 263, distance: 12.2
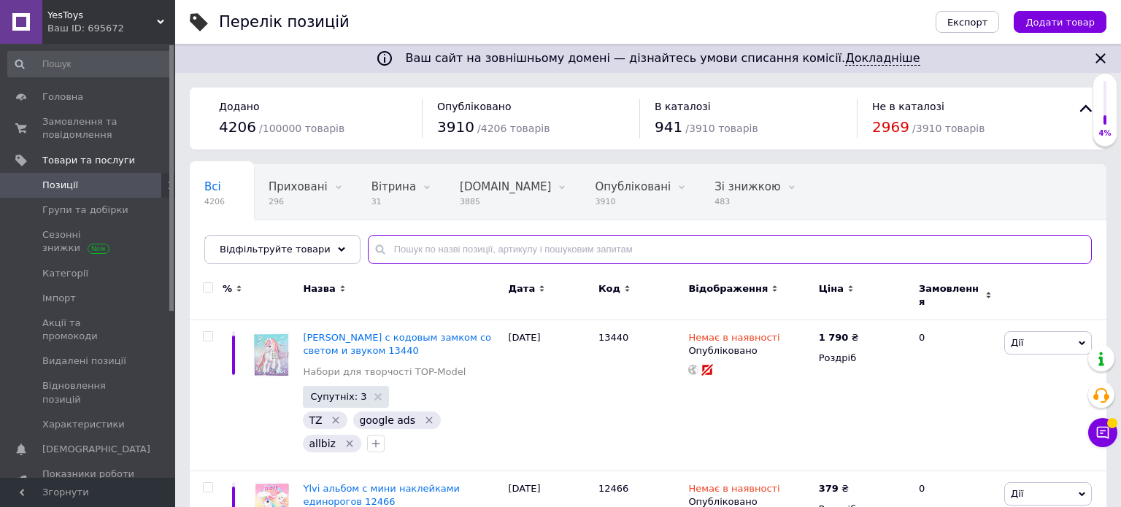
click at [502, 263] on input "text" at bounding box center [730, 249] width 724 height 29
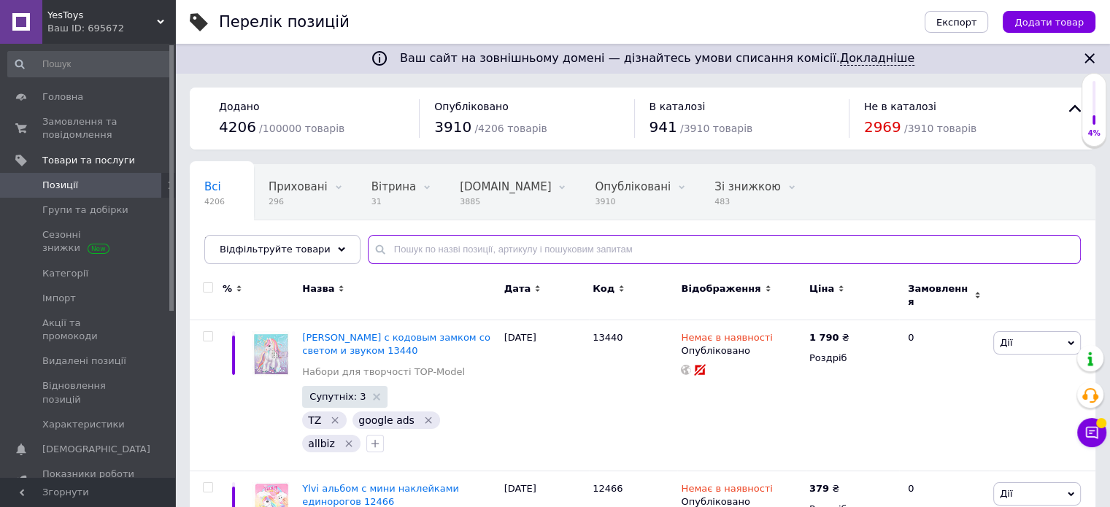
click at [499, 258] on input "text" at bounding box center [724, 249] width 713 height 29
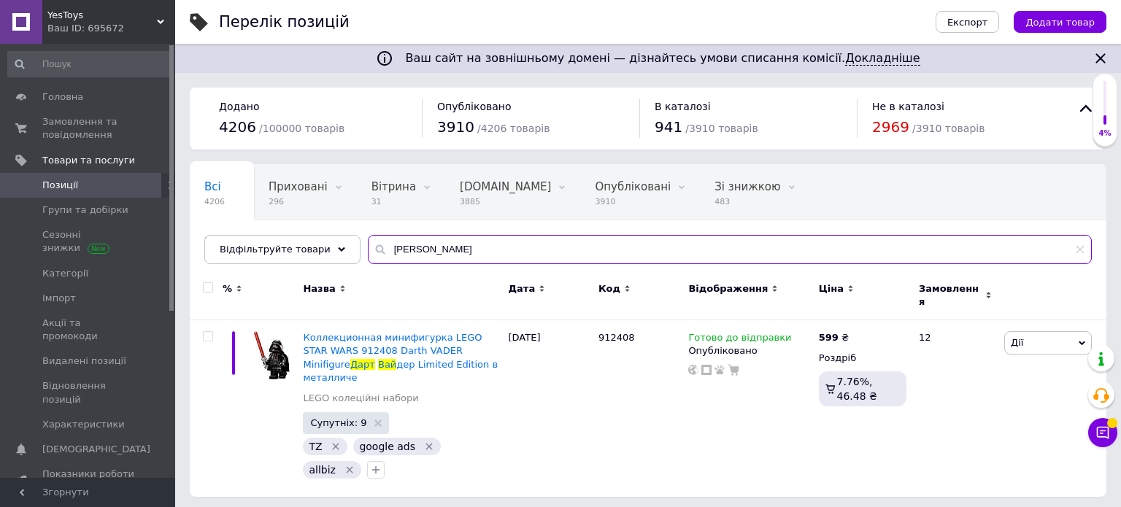
click at [473, 247] on input "[PERSON_NAME]" at bounding box center [730, 249] width 724 height 29
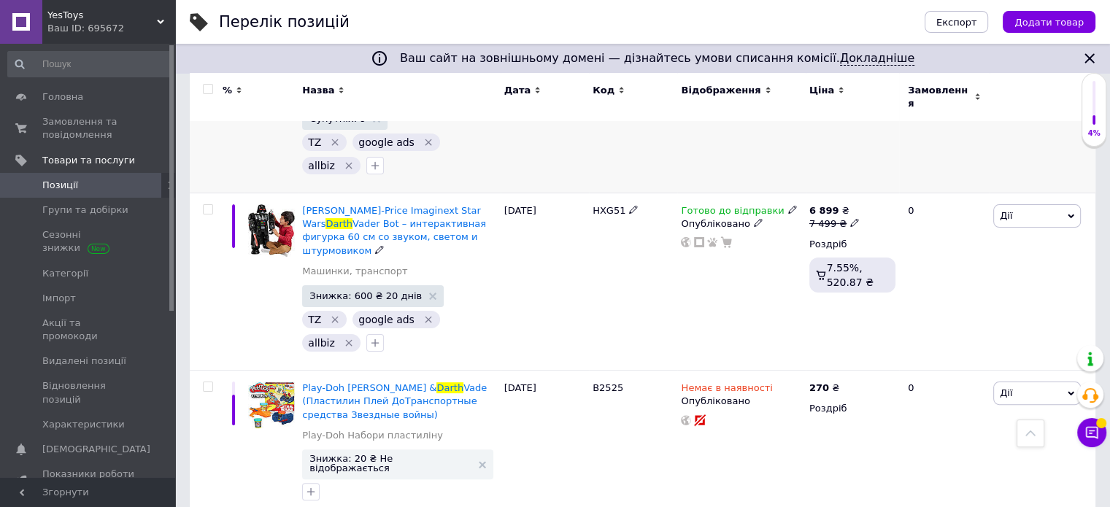
scroll to position [292, 0]
type input "darth"
click at [61, 128] on span "Замовлення та повідомлення" at bounding box center [88, 128] width 93 height 26
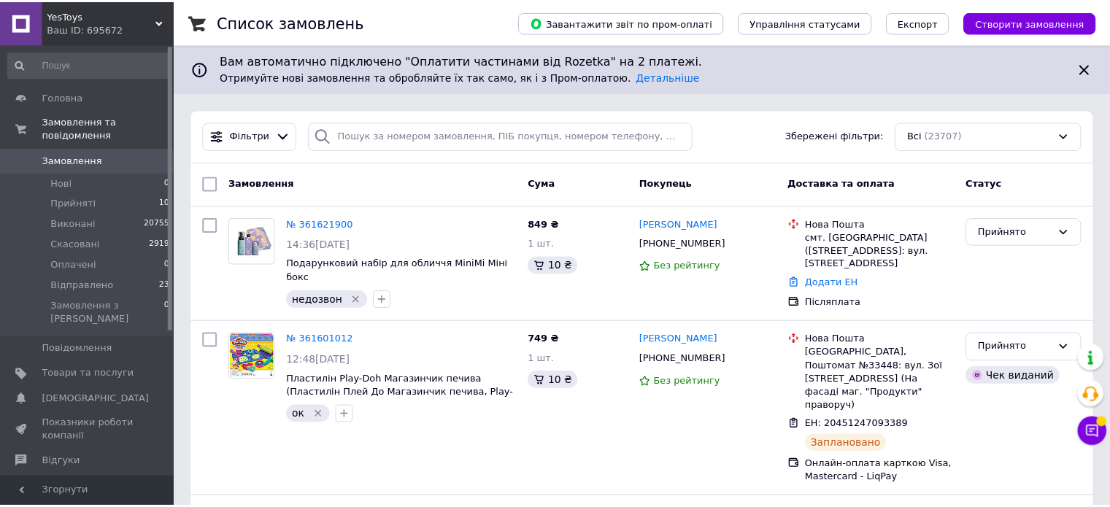
scroll to position [73, 0]
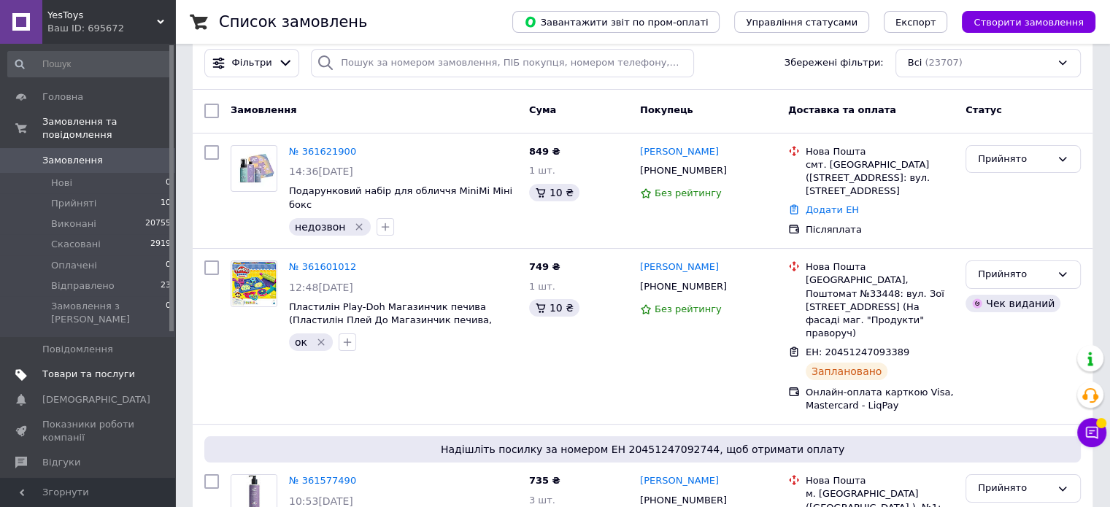
click at [117, 362] on link "Товари та послуги" at bounding box center [90, 374] width 180 height 25
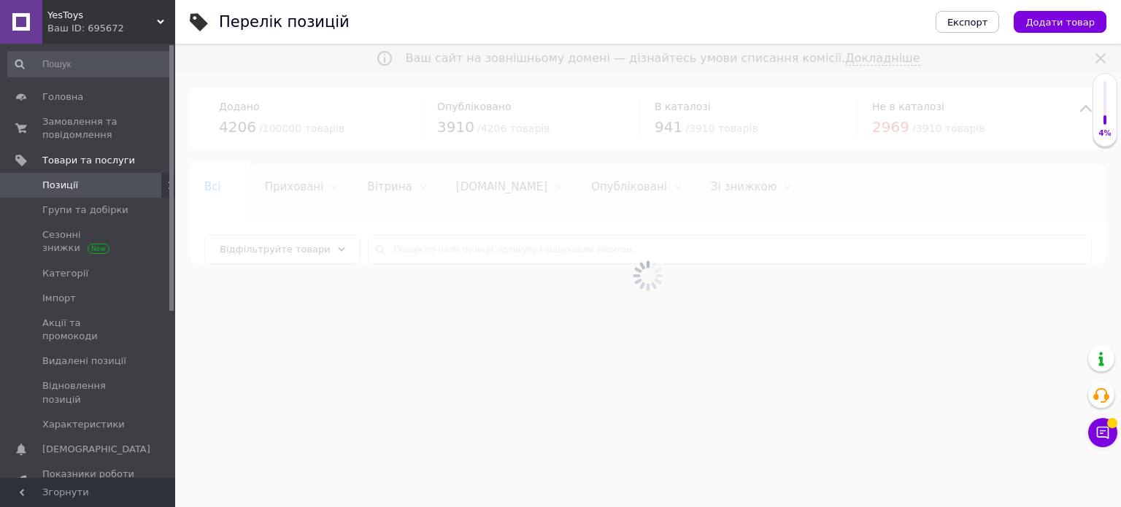
click at [406, 215] on div at bounding box center [648, 276] width 946 height 464
click at [431, 241] on div at bounding box center [648, 276] width 946 height 464
click at [431, 242] on div at bounding box center [648, 276] width 946 height 464
click at [442, 253] on div at bounding box center [648, 276] width 946 height 464
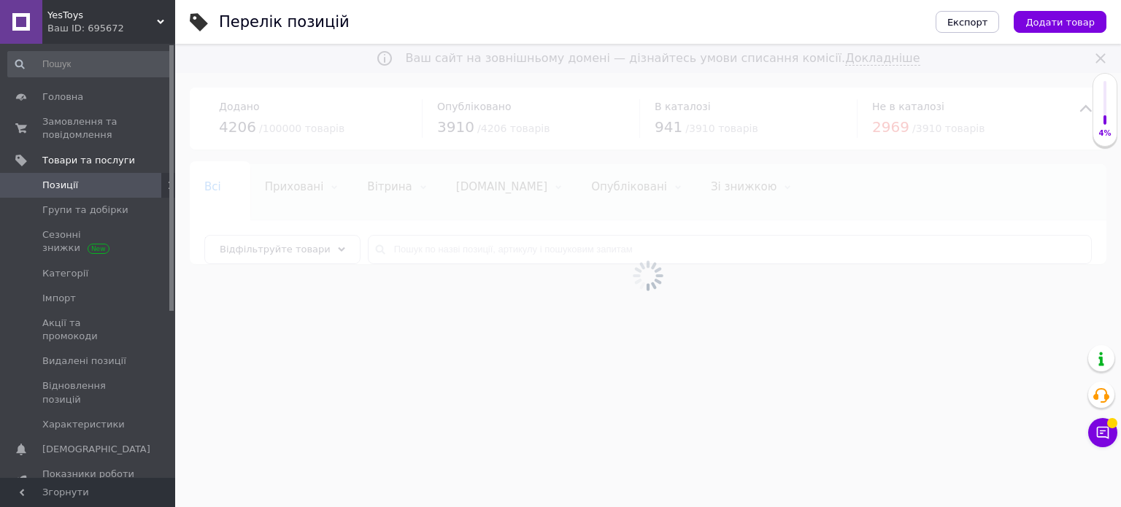
click at [442, 253] on div at bounding box center [648, 276] width 946 height 464
click at [442, 253] on input "text" at bounding box center [730, 249] width 724 height 29
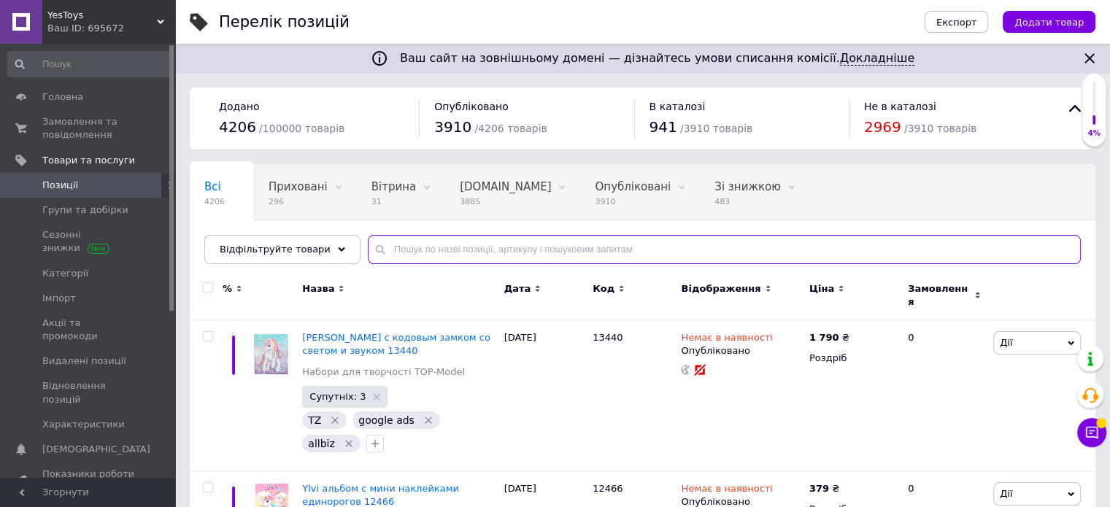
click at [442, 253] on input "text" at bounding box center [724, 249] width 713 height 29
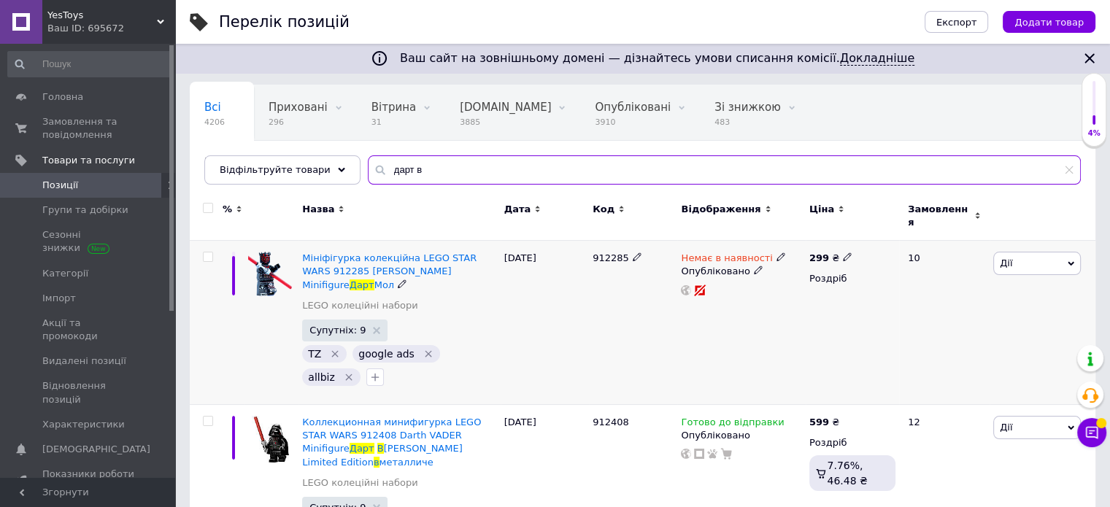
scroll to position [292, 0]
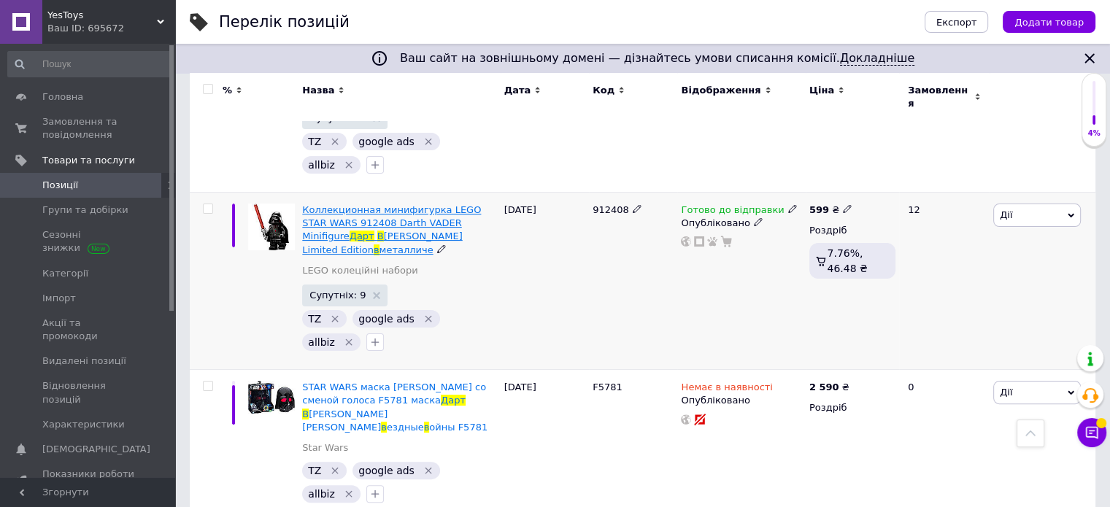
type input "дарт в"
click at [380, 204] on span "Коллекционная минифигурка LEGO STAR WARS 912408 Darth VADER Minifigure" at bounding box center [391, 222] width 179 height 37
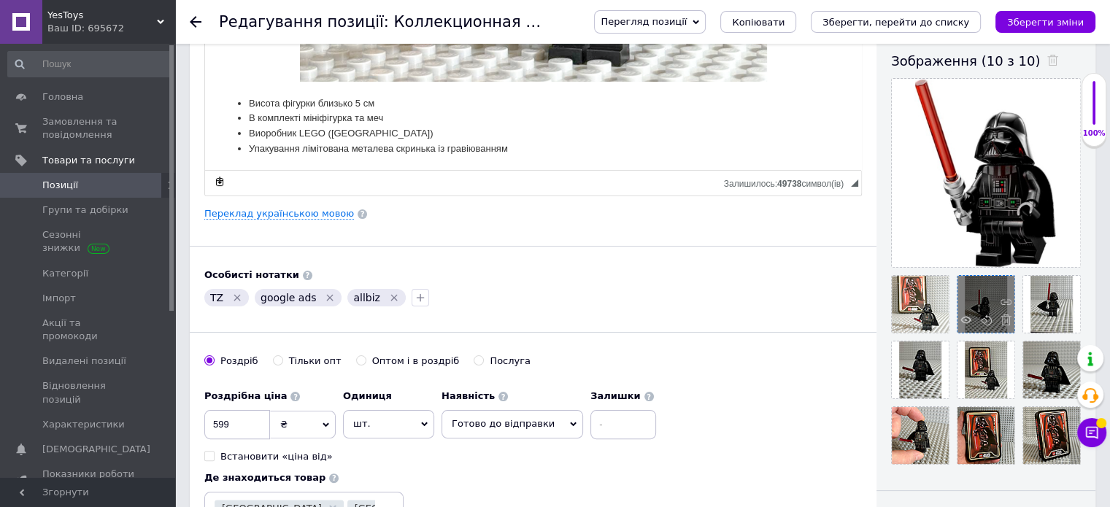
scroll to position [365, 0]
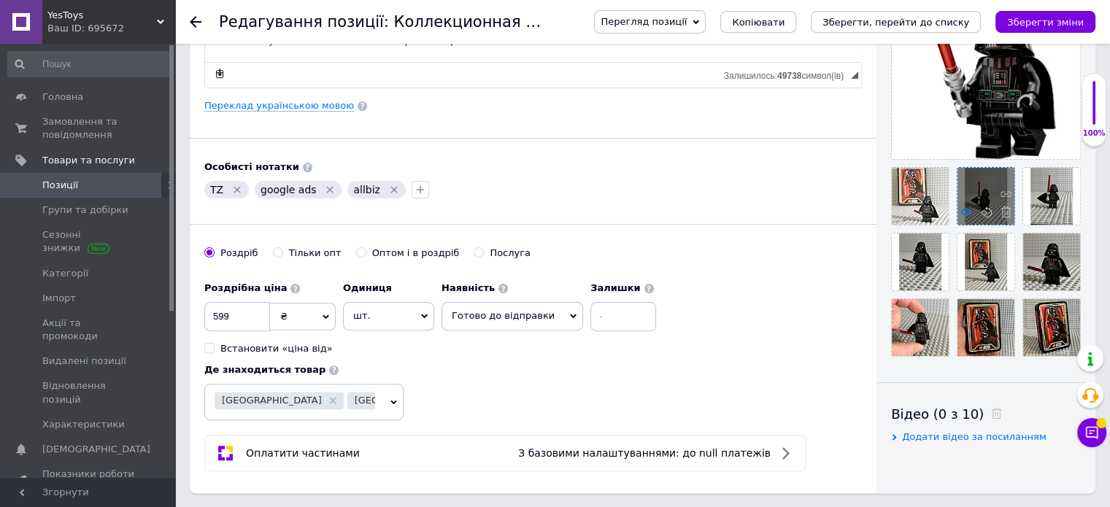
click at [967, 212] on icon at bounding box center [966, 212] width 11 height 11
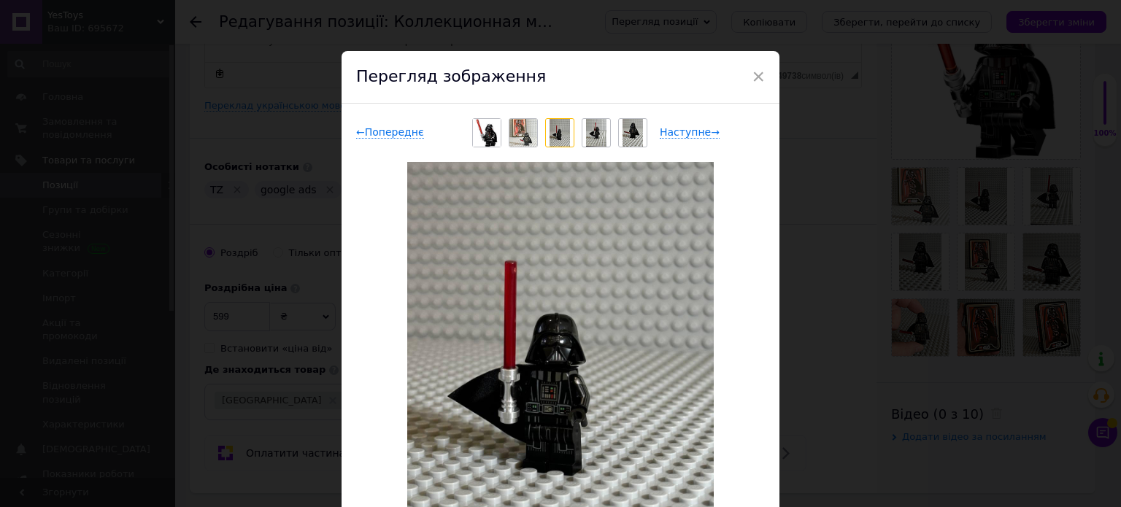
click at [859, 280] on div "× Перегляд зображення ← Попереднє Наступне → Видалити зображення Видалити всі з…" at bounding box center [560, 253] width 1121 height 507
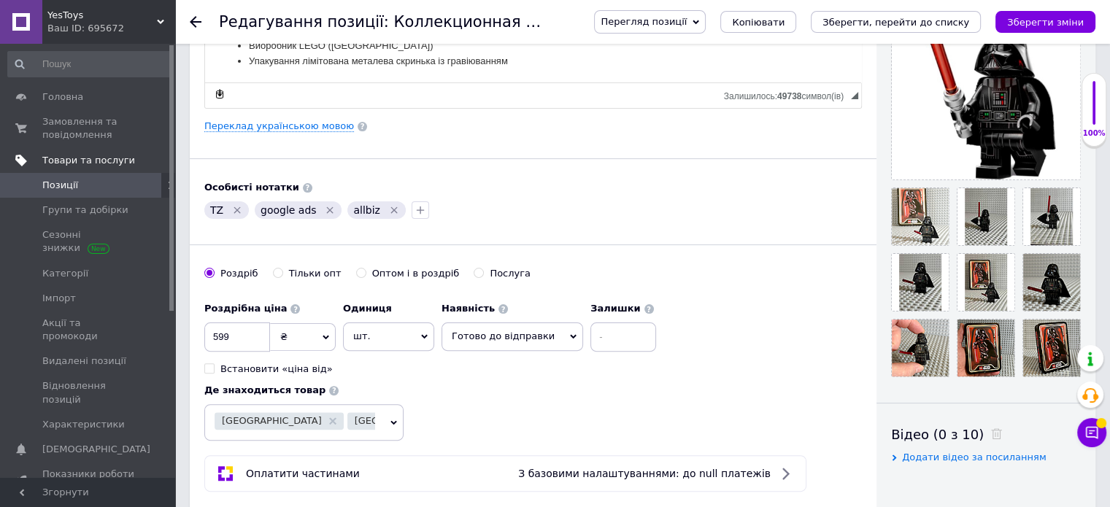
scroll to position [219, 0]
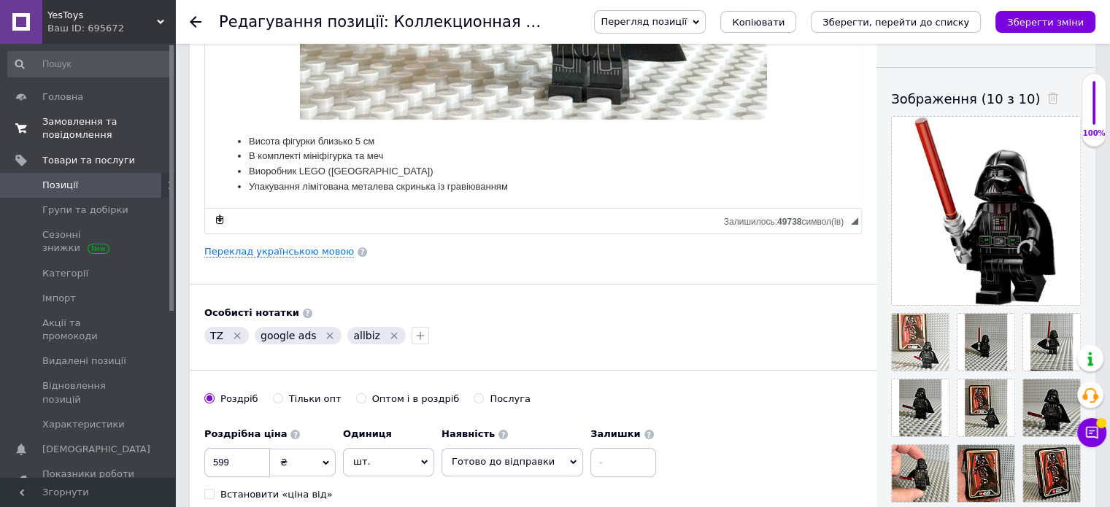
click at [85, 133] on span "Замовлення та повідомлення" at bounding box center [88, 128] width 93 height 26
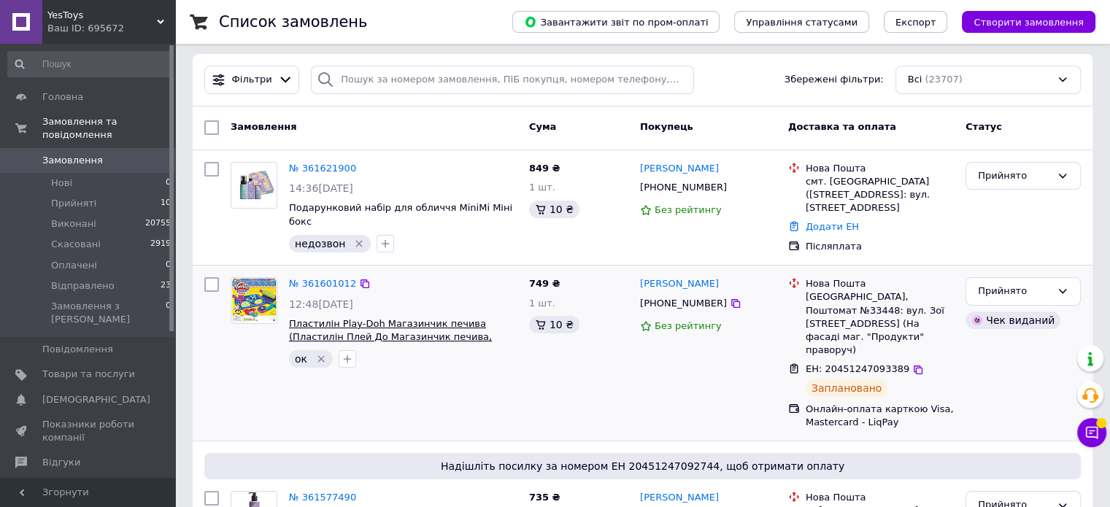
scroll to position [146, 0]
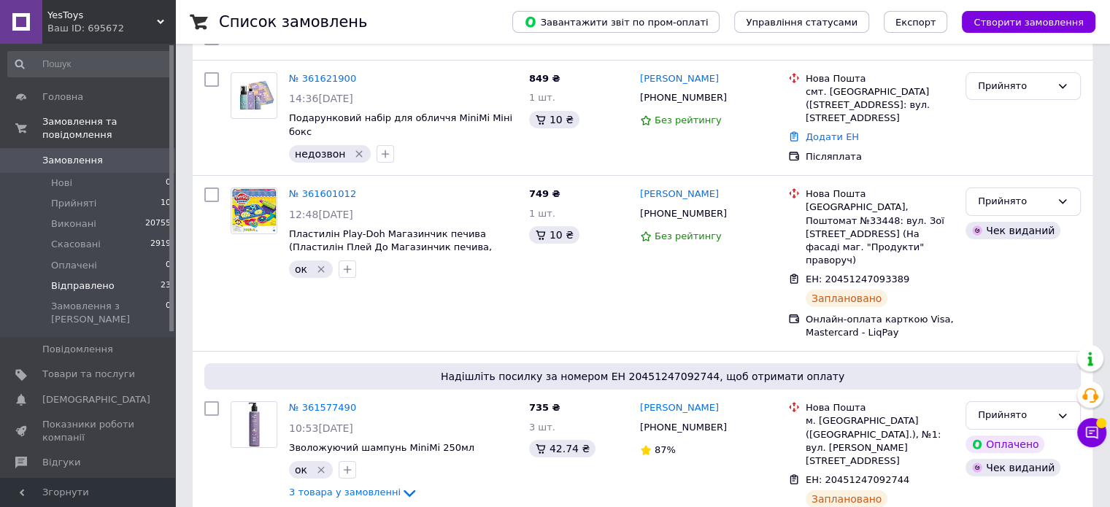
click at [111, 276] on li "Відправлено 23" at bounding box center [90, 286] width 180 height 20
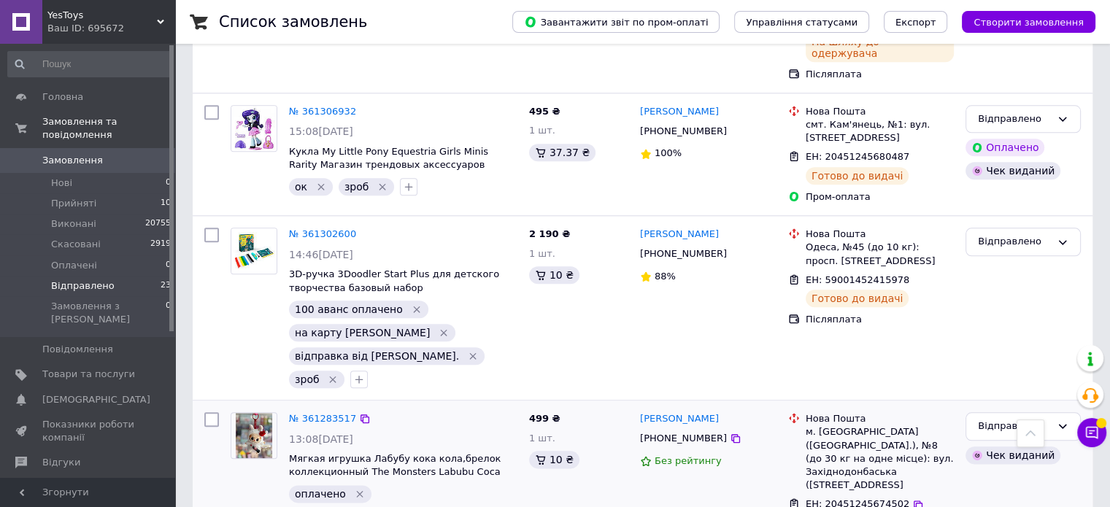
scroll to position [1898, 0]
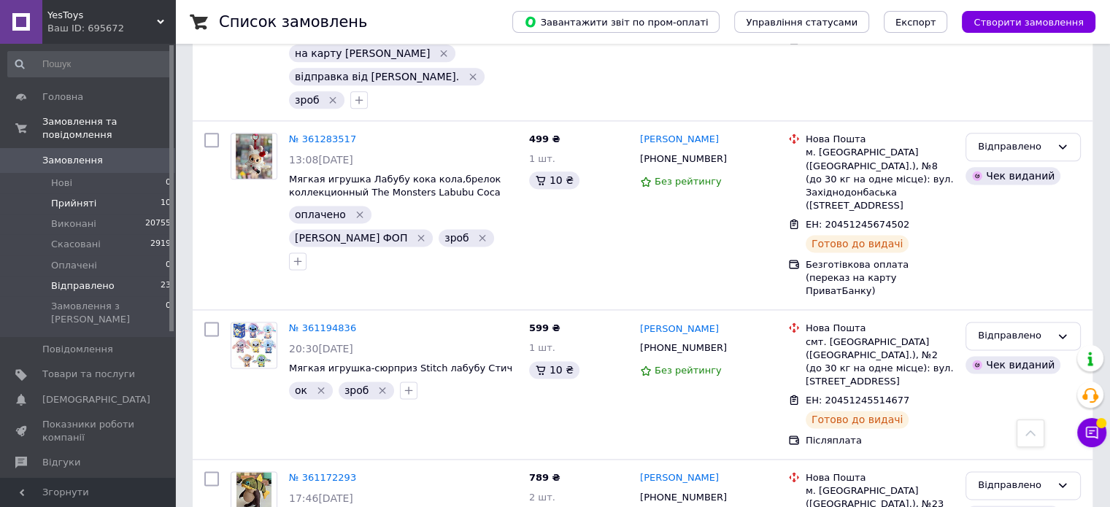
click at [96, 193] on li "Прийняті 10" at bounding box center [90, 203] width 180 height 20
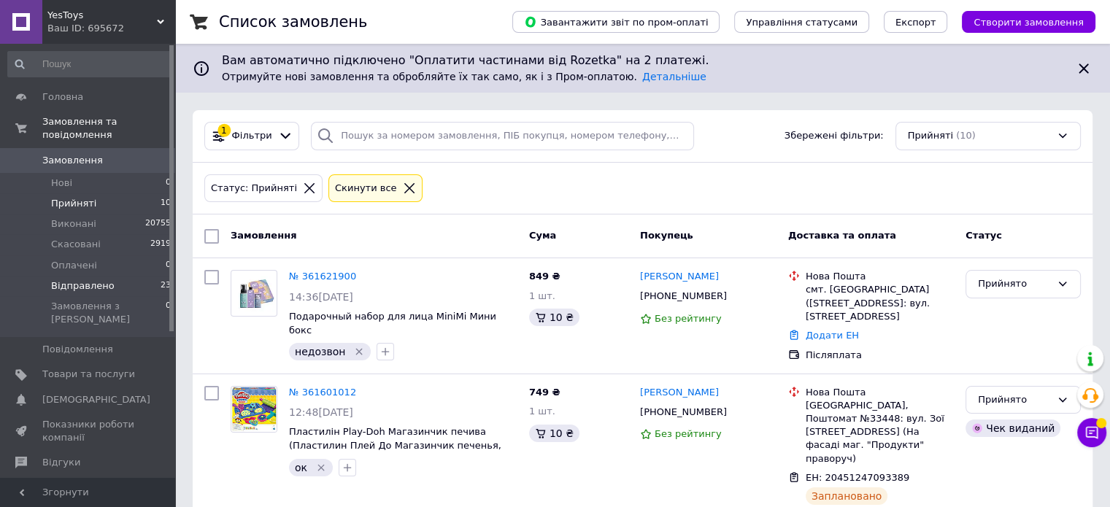
click at [75, 280] on span "Відправлено" at bounding box center [83, 286] width 64 height 13
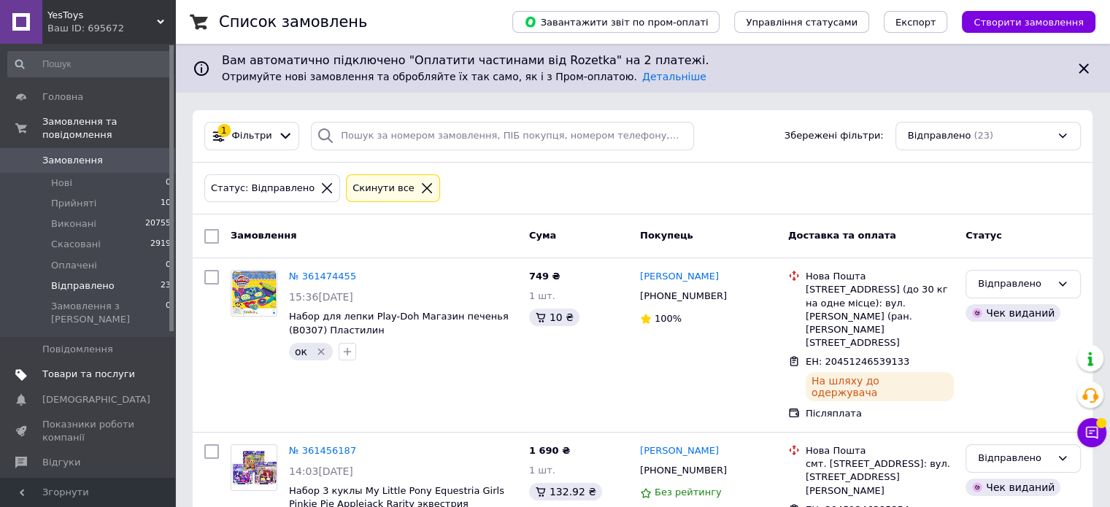
click at [101, 368] on span "Товари та послуги" at bounding box center [88, 374] width 93 height 13
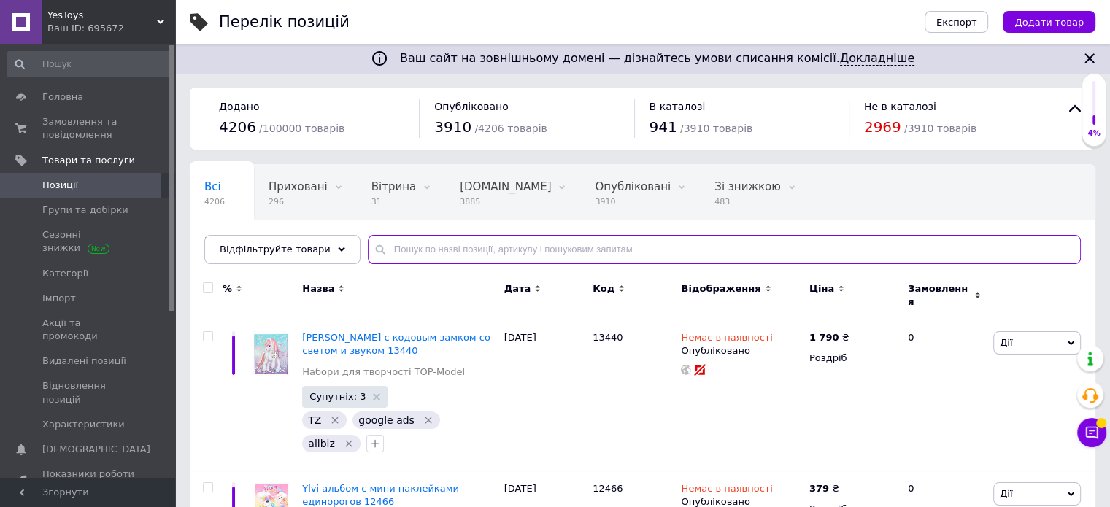
click at [507, 253] on input "text" at bounding box center [724, 249] width 713 height 29
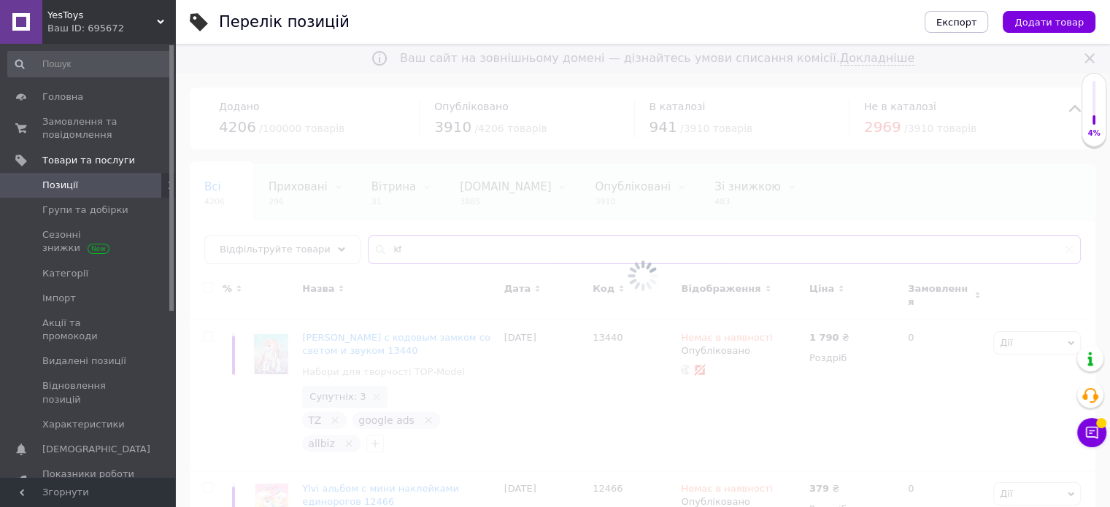
type input "k"
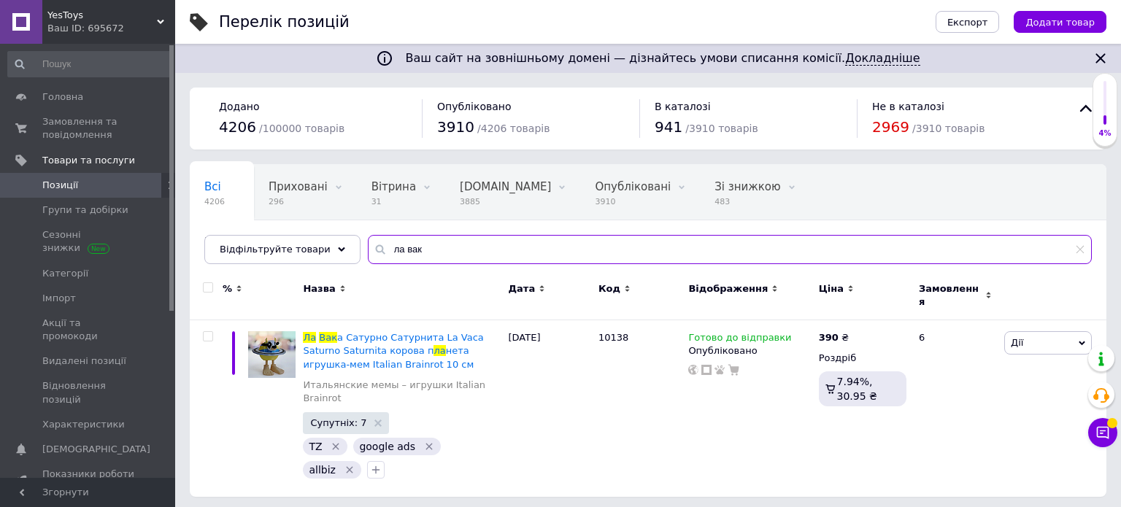
type input "ла вак"
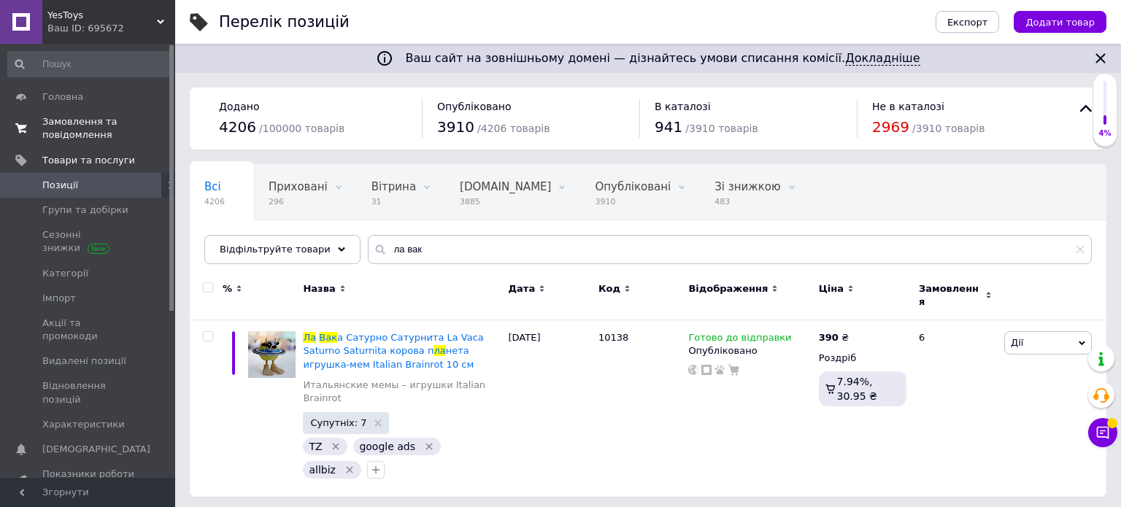
click at [77, 136] on span "Замовлення та повідомлення" at bounding box center [88, 128] width 93 height 26
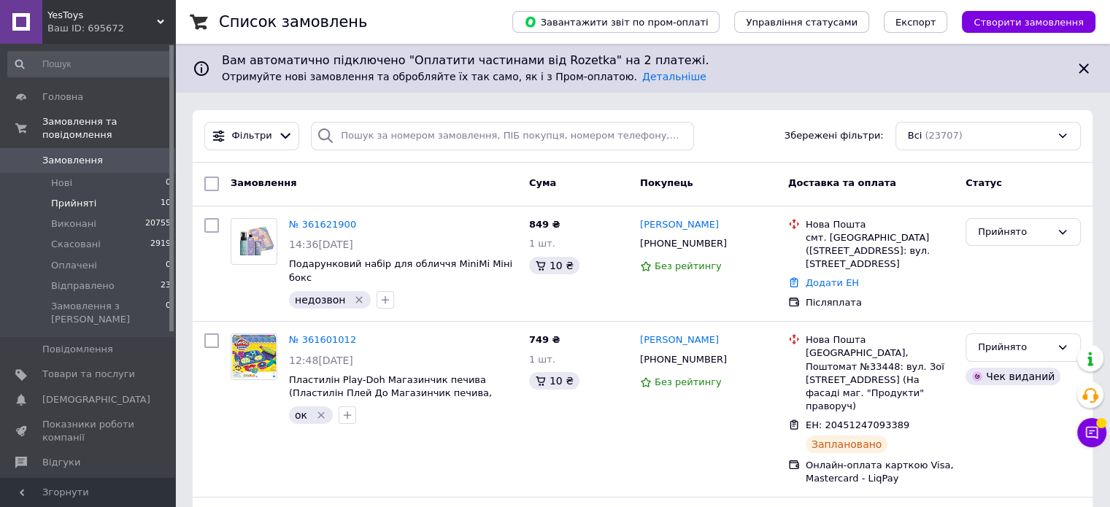
click at [117, 193] on li "Прийняті 10" at bounding box center [90, 203] width 180 height 20
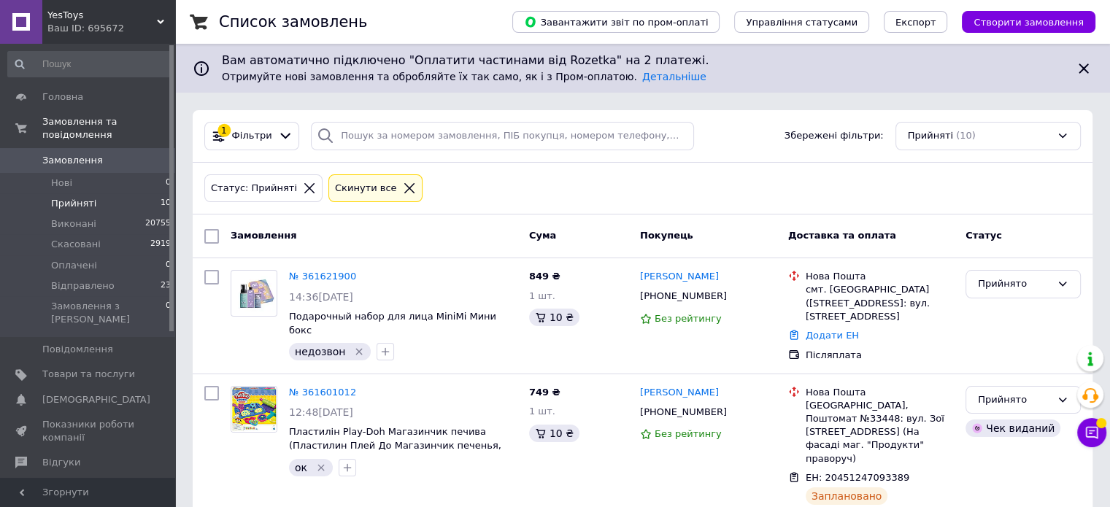
click at [122, 193] on li "Прийняті 10" at bounding box center [90, 203] width 180 height 20
click at [146, 276] on li "Відправлено 23" at bounding box center [90, 286] width 180 height 20
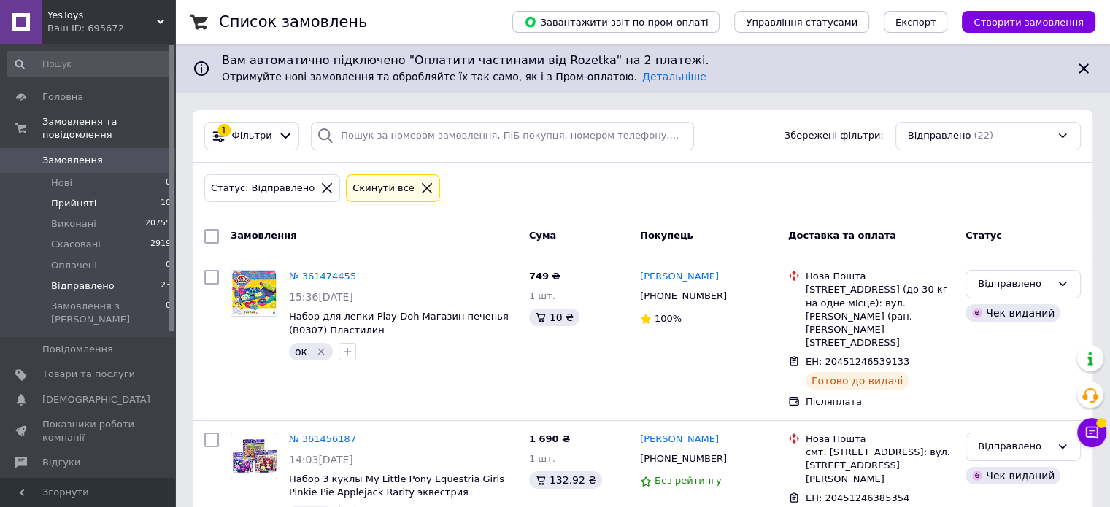
click at [92, 195] on li "Прийняті 10" at bounding box center [90, 203] width 180 height 20
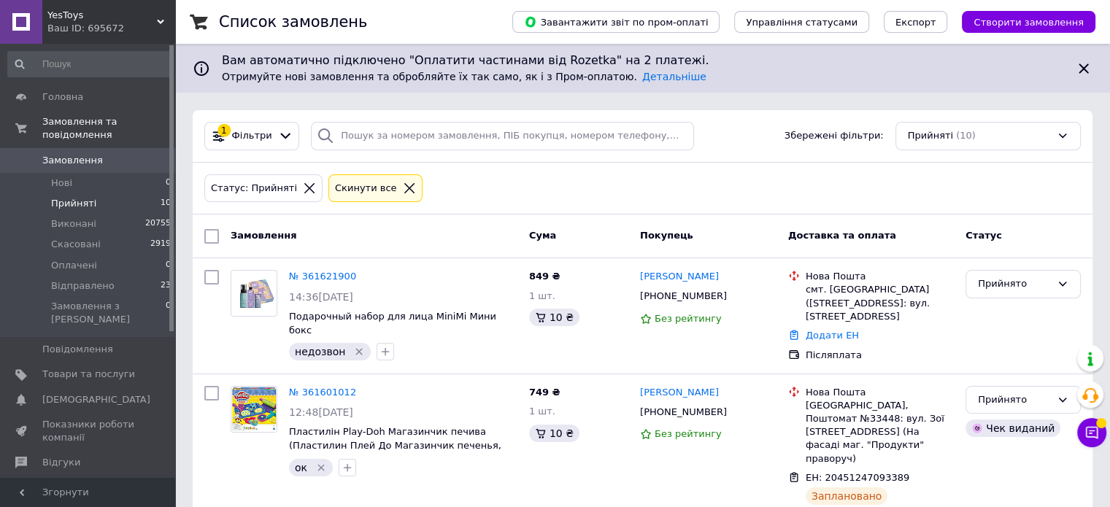
click at [96, 196] on li "Прийняті 10" at bounding box center [90, 203] width 180 height 20
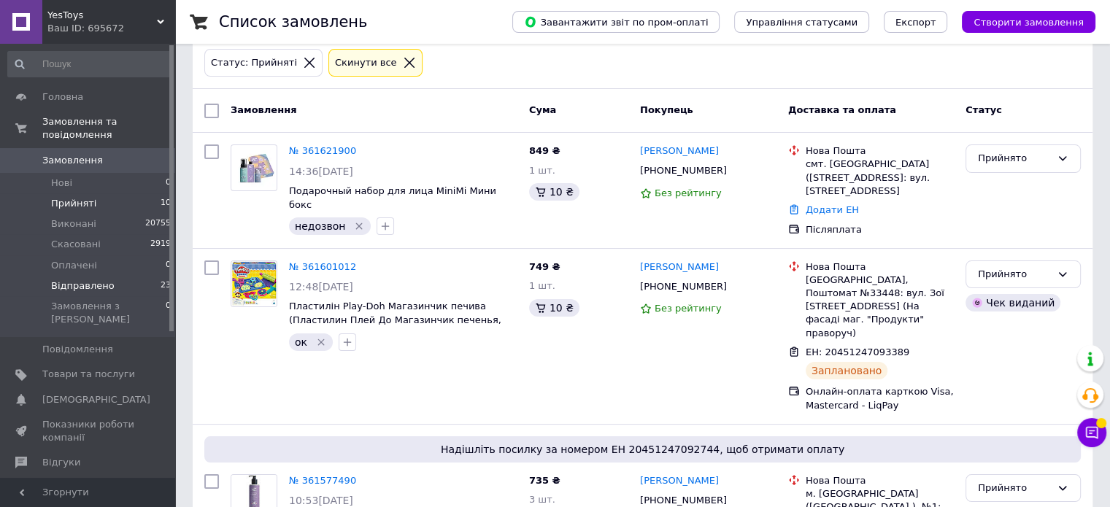
scroll to position [219, 0]
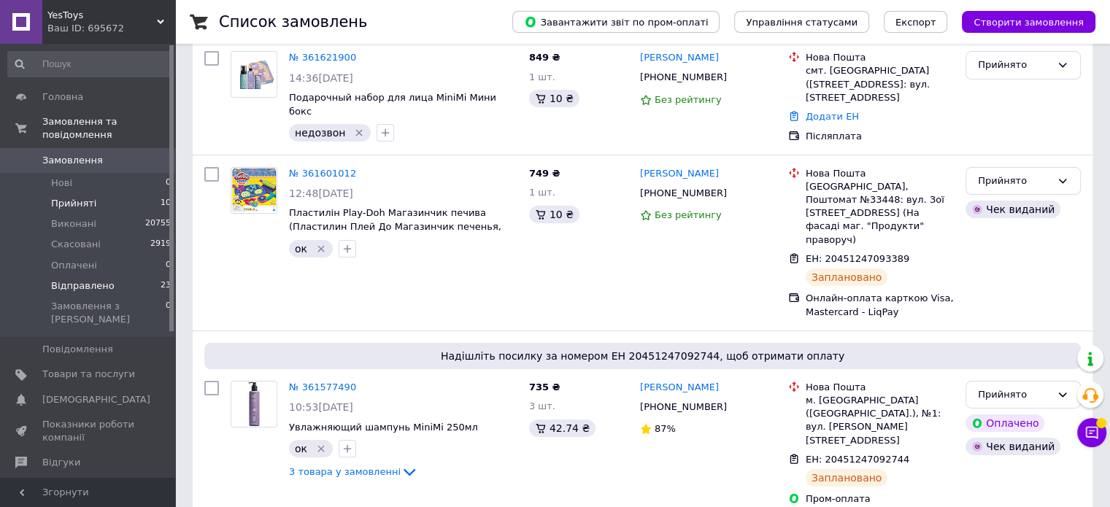
click at [56, 280] on li "Відправлено 23" at bounding box center [90, 286] width 180 height 20
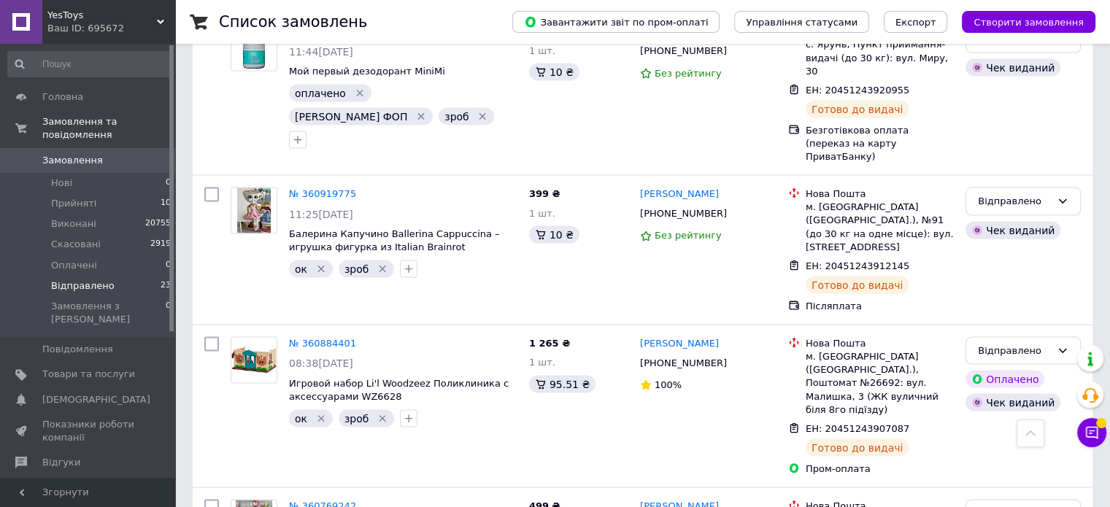
scroll to position [2803, 0]
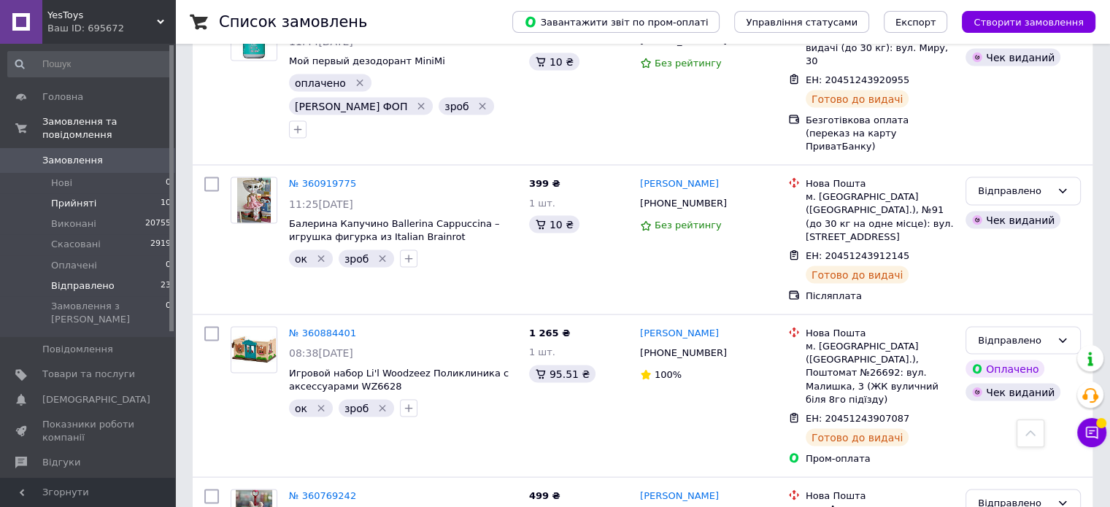
click at [123, 194] on li "Прийняті 10" at bounding box center [90, 203] width 180 height 20
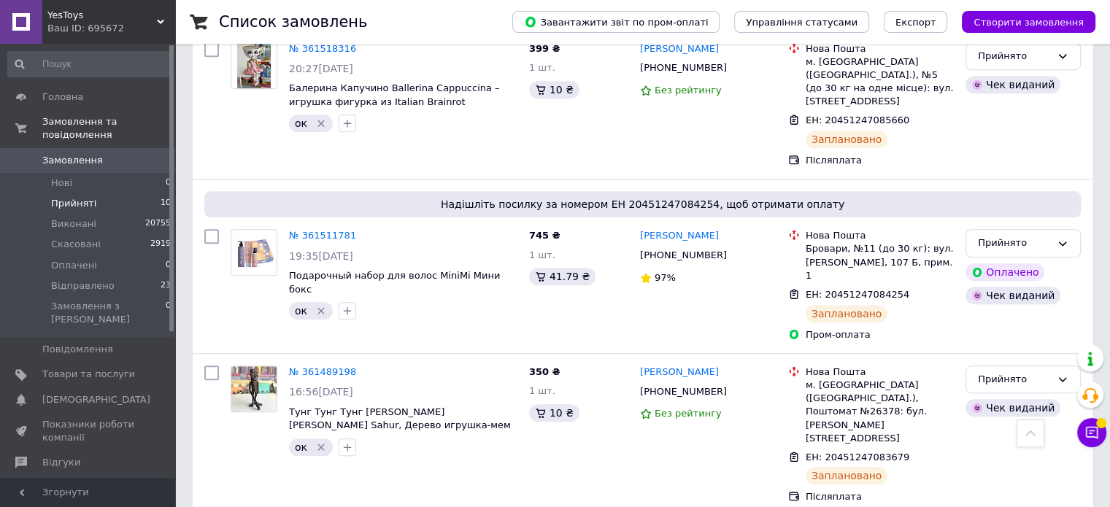
scroll to position [1223, 0]
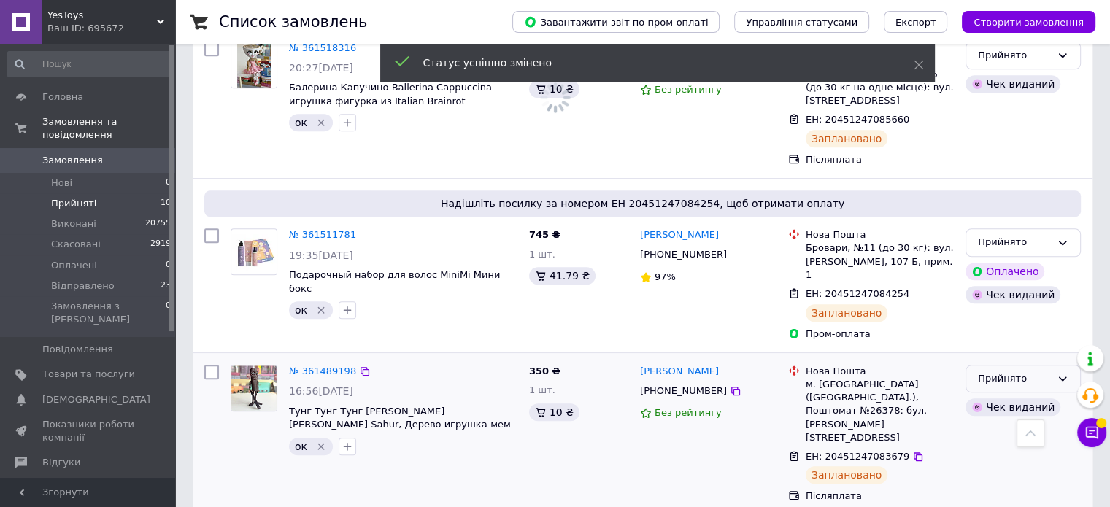
click at [1015, 372] on div "Прийнято" at bounding box center [1014, 379] width 73 height 15
click at [1000, 476] on li "Відправлено" at bounding box center [1024, 489] width 114 height 27
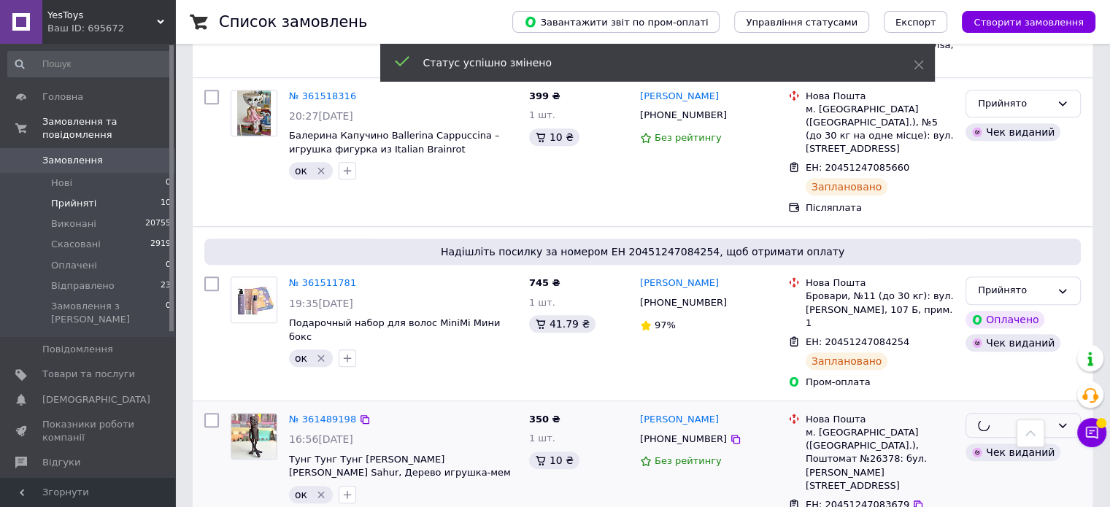
scroll to position [1150, 0]
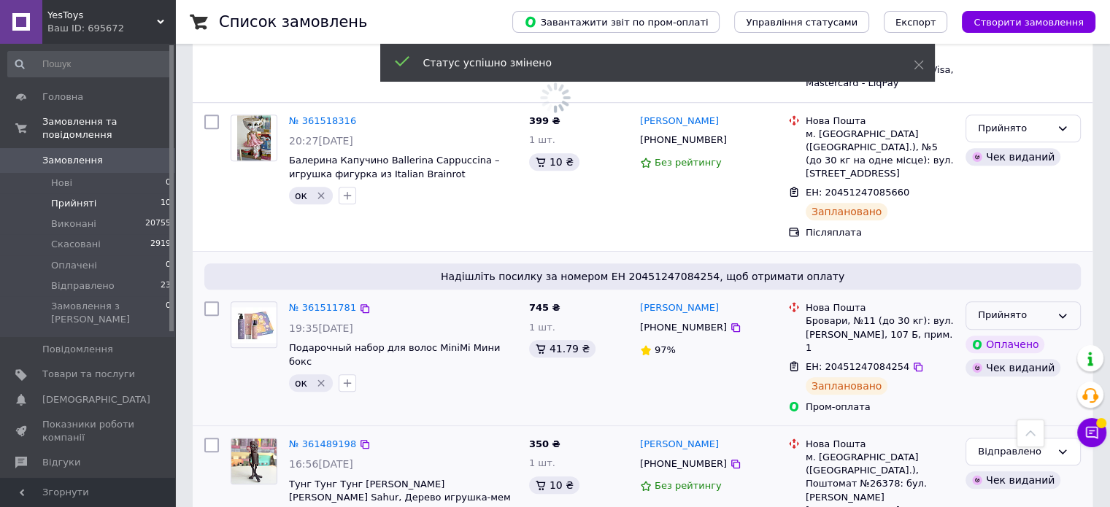
click at [1067, 310] on icon at bounding box center [1063, 316] width 12 height 12
click at [1036, 413] on li "Відправлено" at bounding box center [1024, 426] width 114 height 27
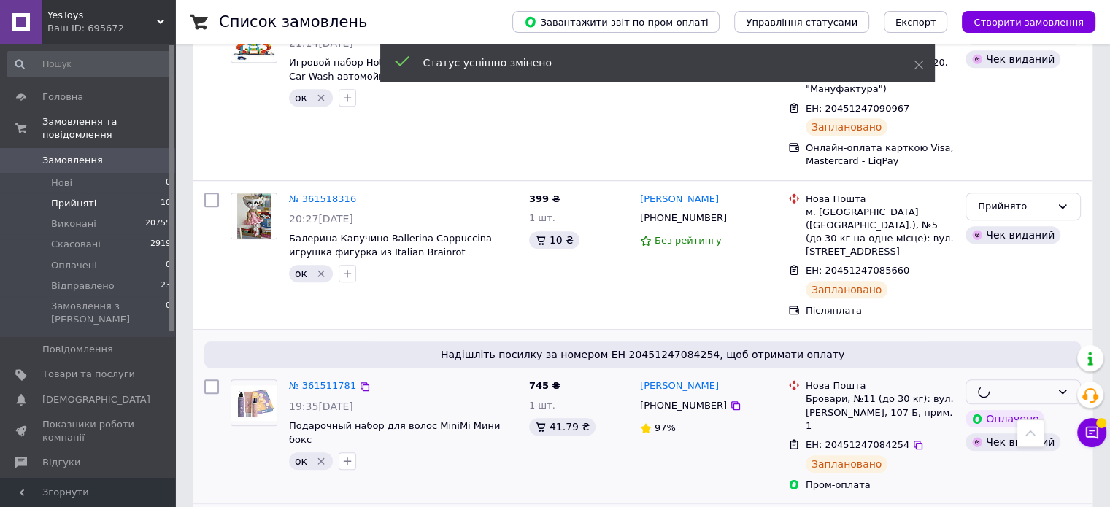
scroll to position [1004, 0]
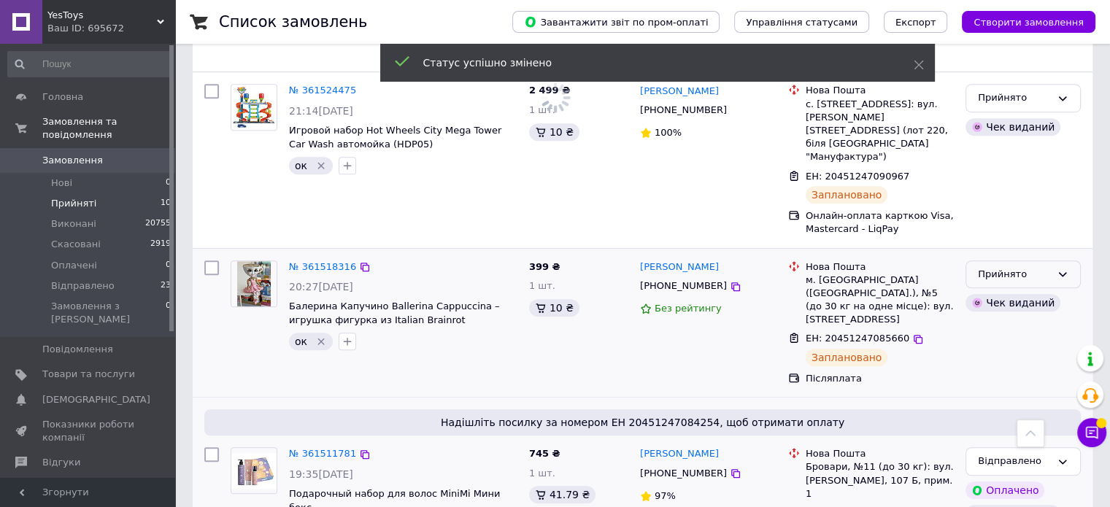
click at [1054, 261] on div "Прийнято" at bounding box center [1023, 275] width 115 height 28
click at [1042, 372] on li "Відправлено" at bounding box center [1024, 385] width 114 height 27
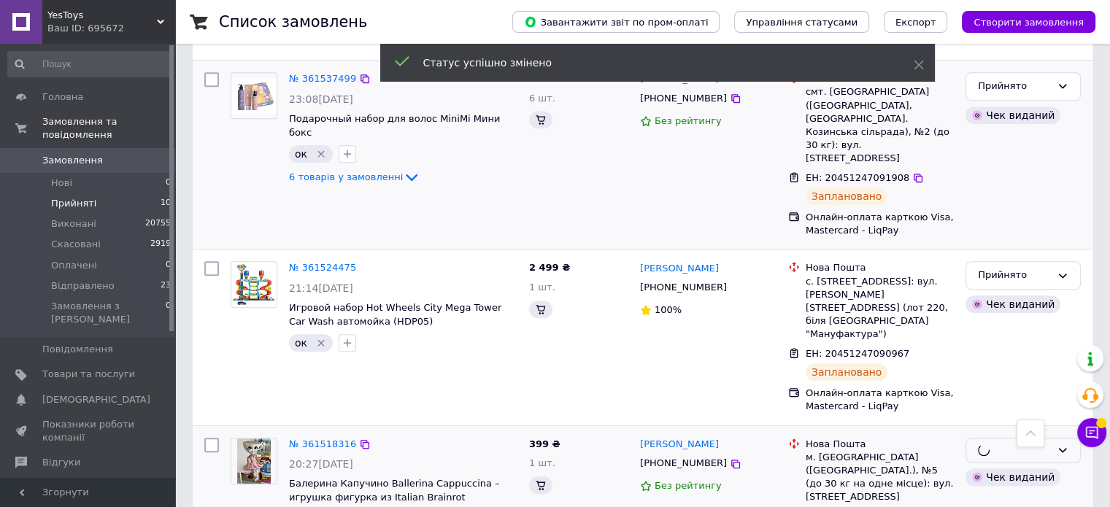
scroll to position [785, 0]
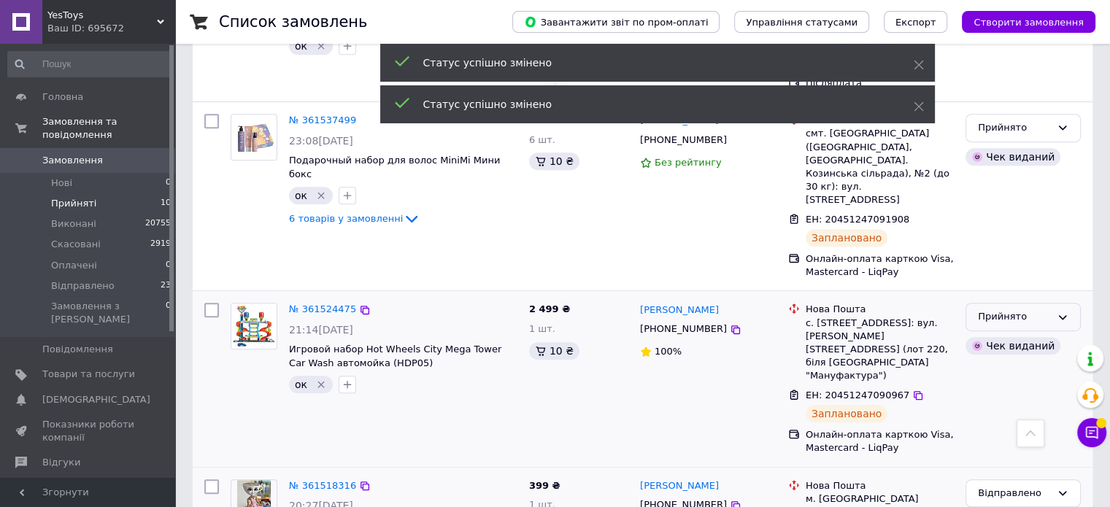
click at [1059, 303] on div "Прийнято" at bounding box center [1023, 317] width 115 height 28
click at [1045, 415] on li "Відправлено" at bounding box center [1024, 428] width 114 height 27
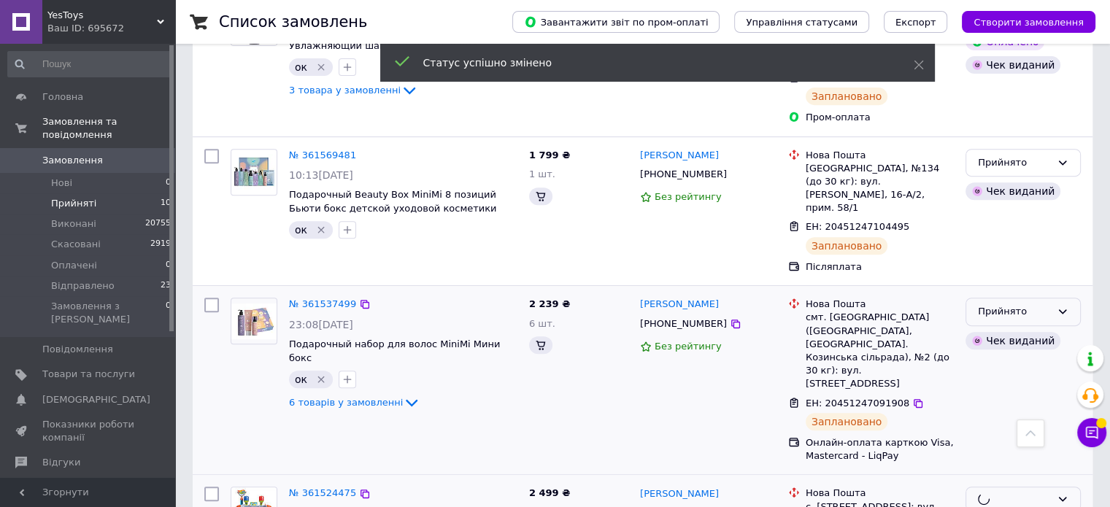
scroll to position [639, 0]
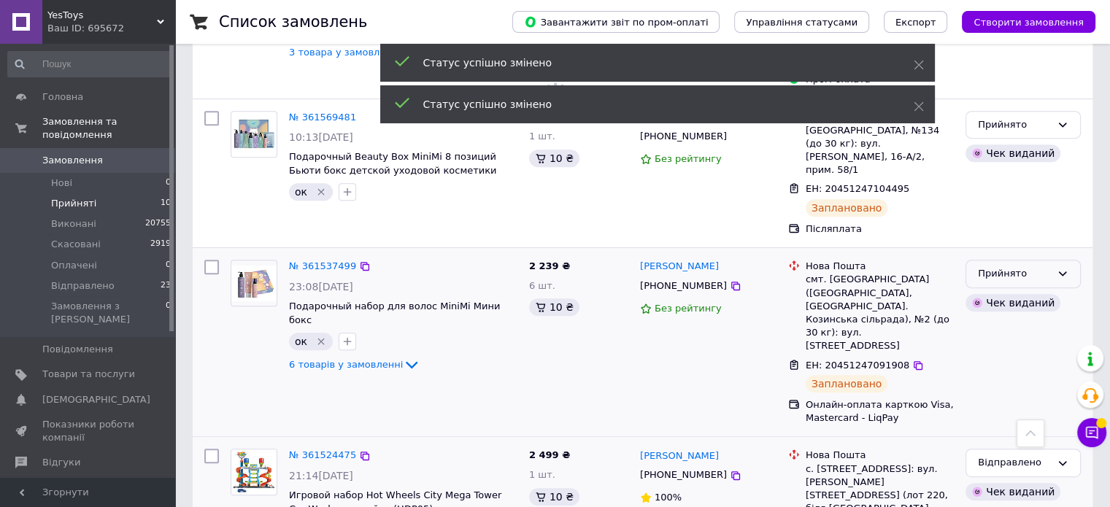
click at [1040, 266] on div "Прийнято" at bounding box center [1014, 273] width 73 height 15
click at [1041, 372] on li "Відправлено" at bounding box center [1024, 385] width 114 height 27
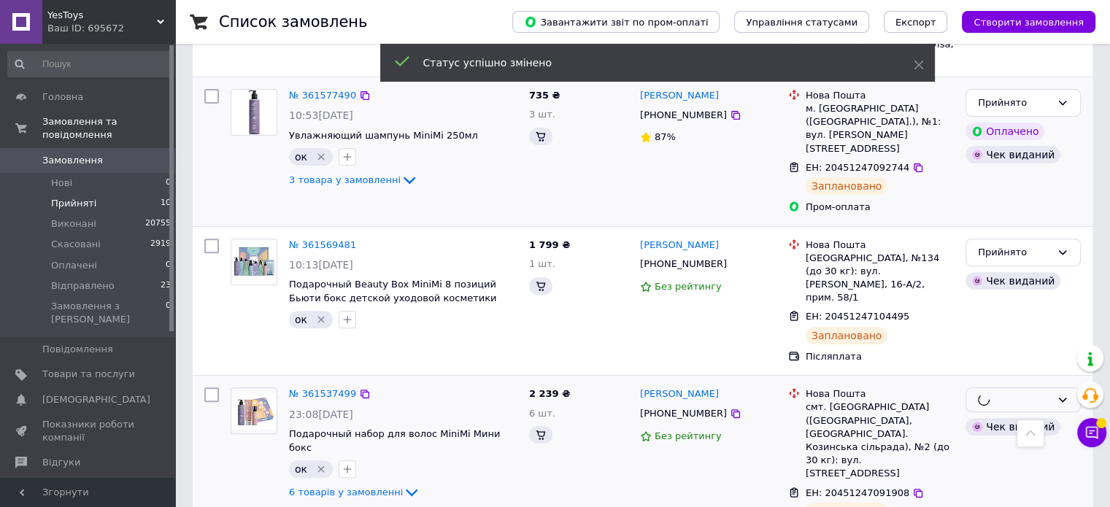
scroll to position [455, 0]
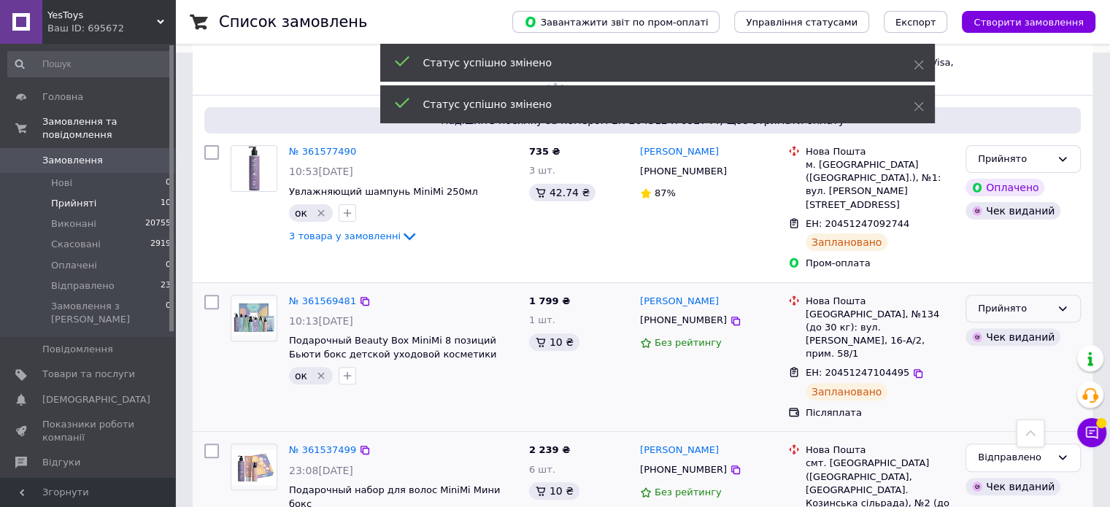
click at [1038, 295] on div "Прийнято" at bounding box center [1023, 309] width 115 height 28
click at [1034, 406] on li "Відправлено" at bounding box center [1024, 419] width 114 height 27
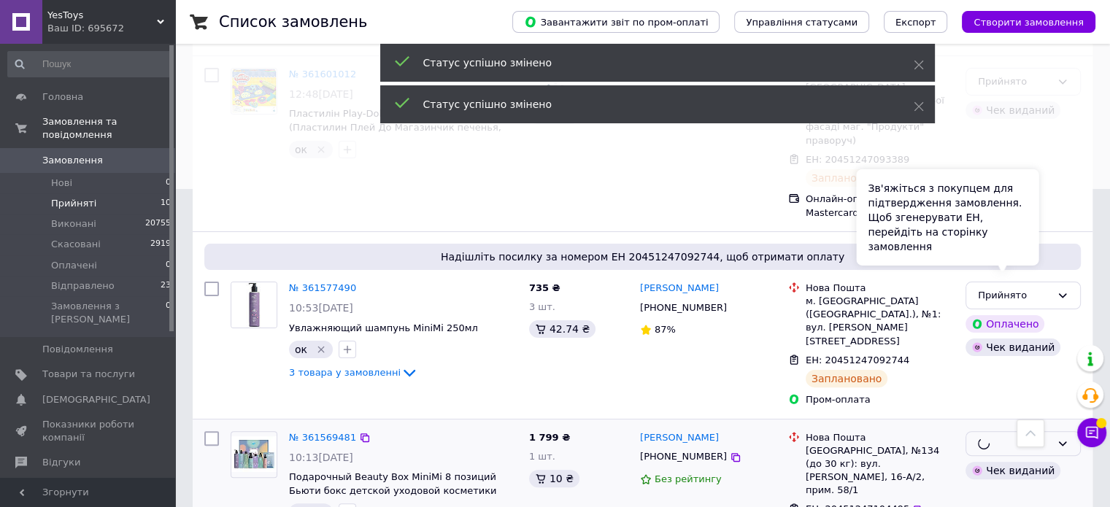
scroll to position [309, 0]
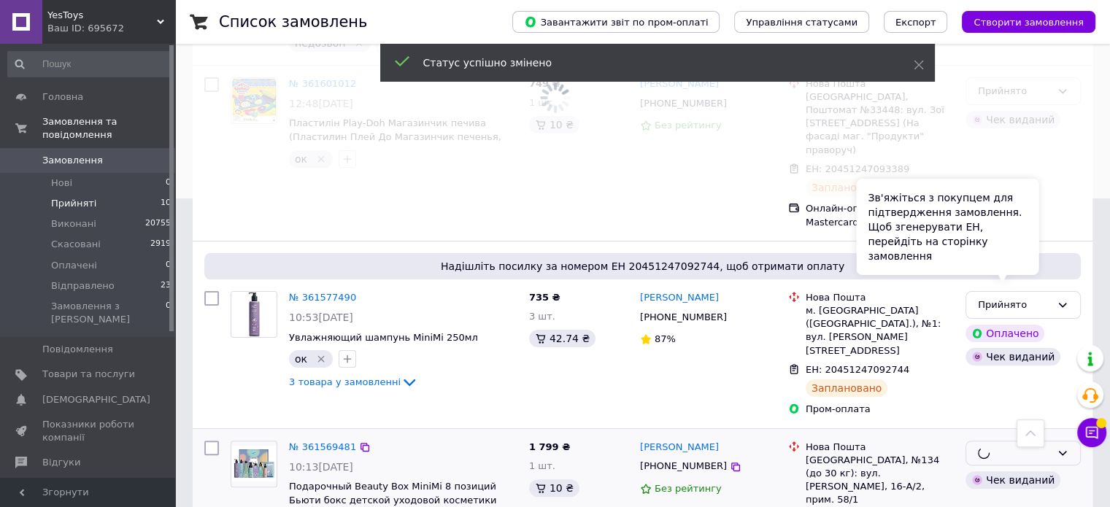
click at [1037, 268] on div "Зв'яжіться з покупцем для підтвердження замовлення. Щоб згенерувати ЕН, перейді…" at bounding box center [947, 227] width 183 height 96
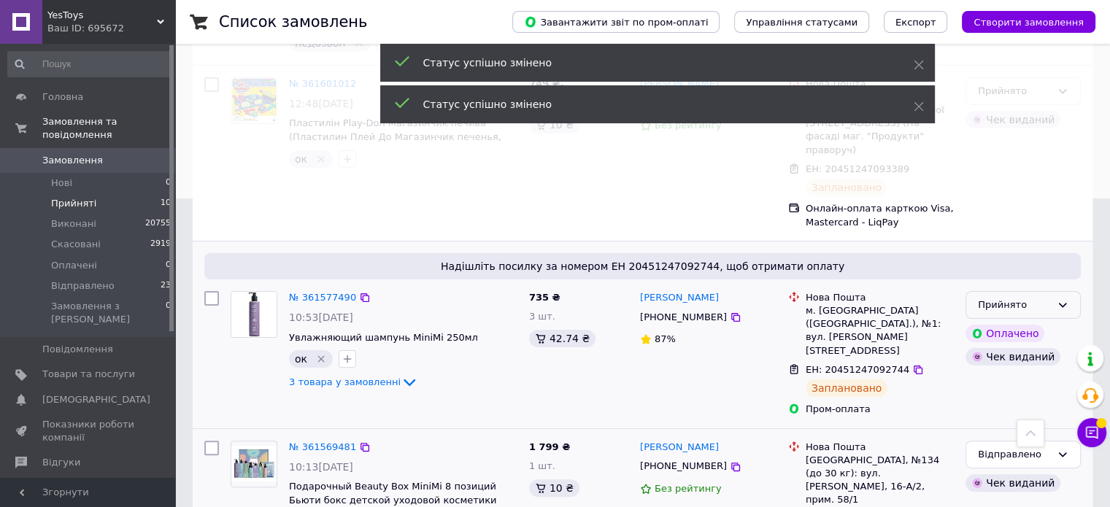
click at [1063, 303] on icon at bounding box center [1063, 305] width 8 height 4
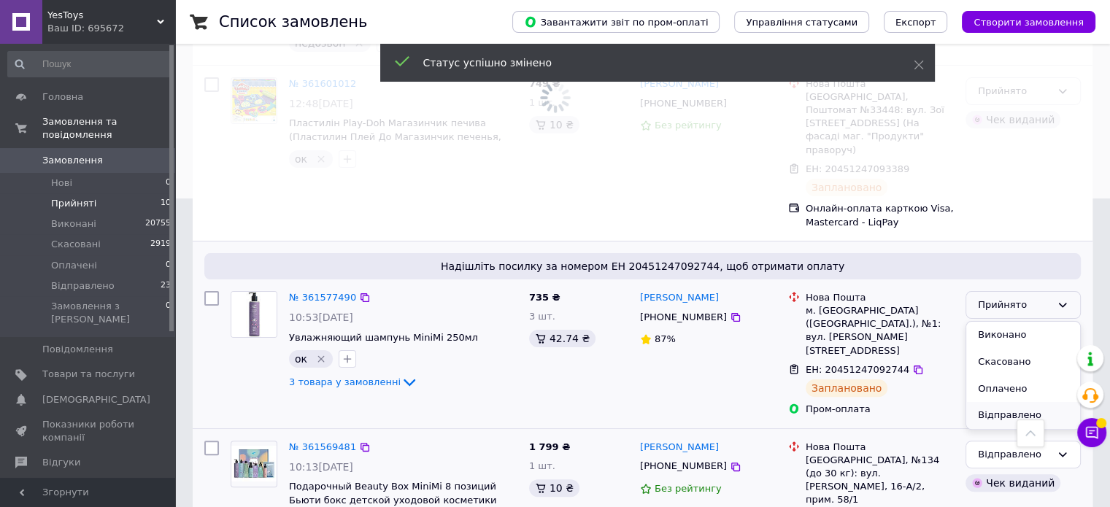
click at [1013, 402] on li "Відправлено" at bounding box center [1024, 415] width 114 height 27
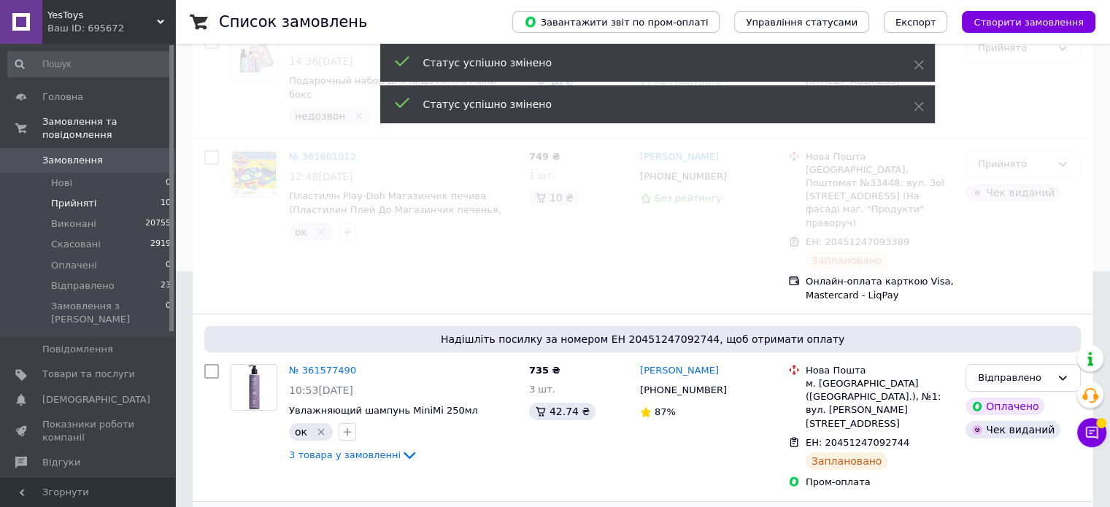
click at [1054, 155] on span at bounding box center [555, 17] width 1110 height 507
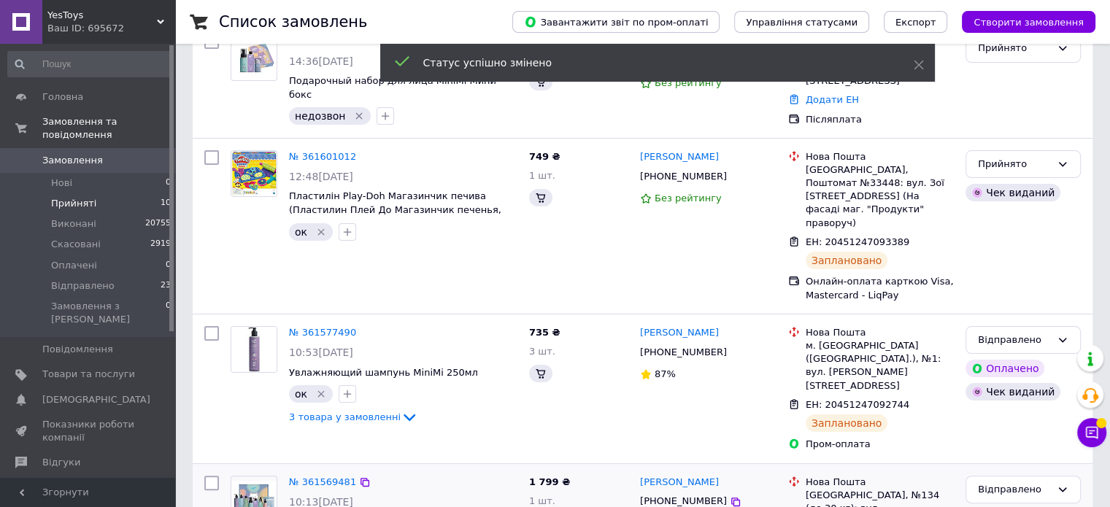
click at [1061, 158] on icon at bounding box center [1063, 164] width 12 height 12
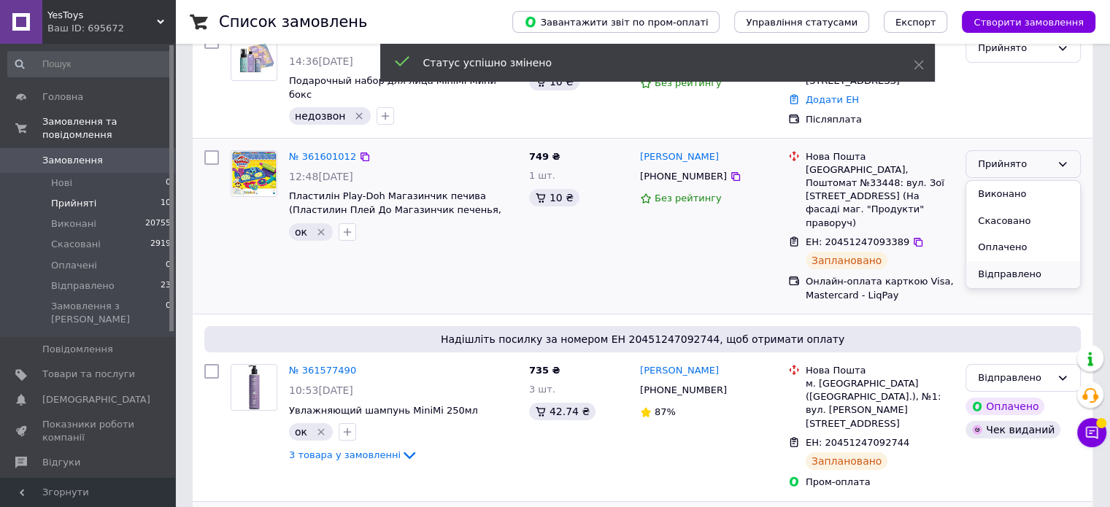
click at [1024, 261] on li "Відправлено" at bounding box center [1024, 274] width 114 height 27
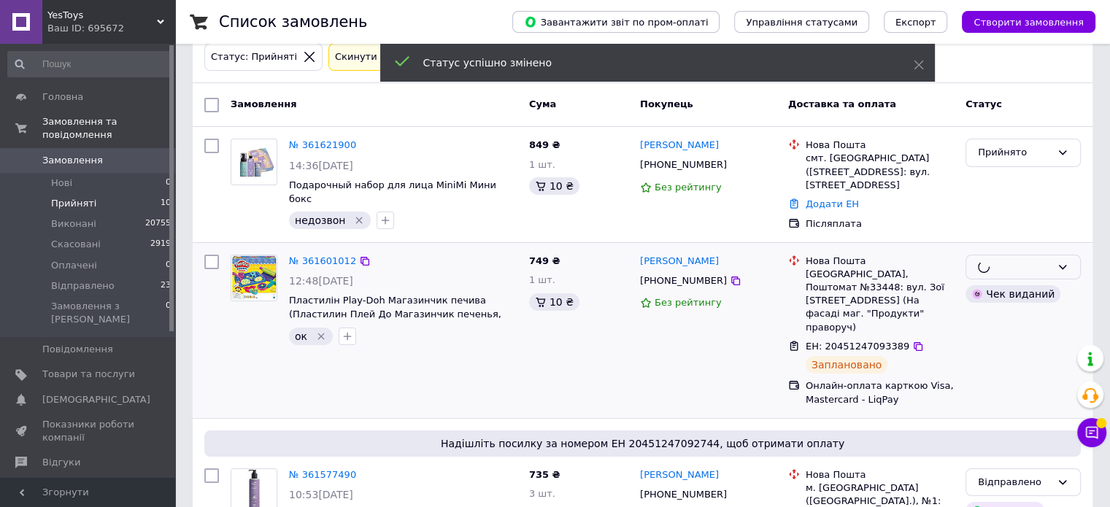
scroll to position [17, 0]
